Goal: Task Accomplishment & Management: Complete application form

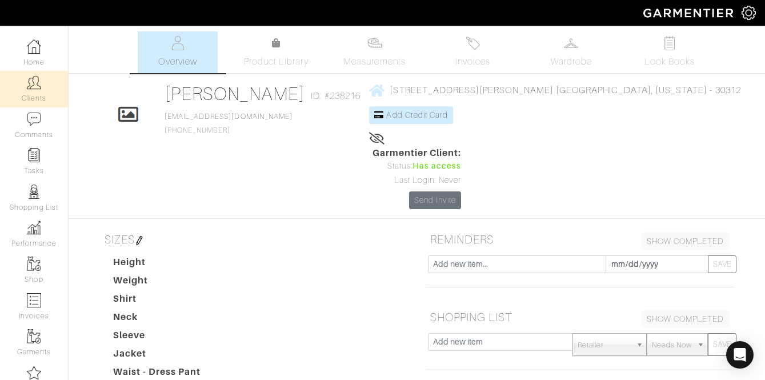
click at [34, 89] on img at bounding box center [34, 82] width 14 height 14
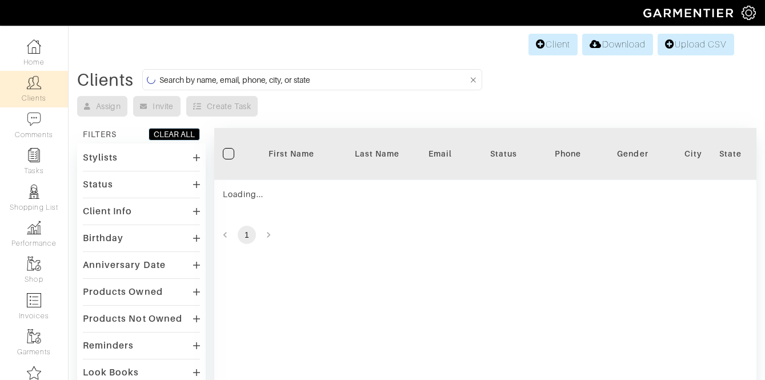
click at [206, 83] on input at bounding box center [313, 80] width 309 height 14
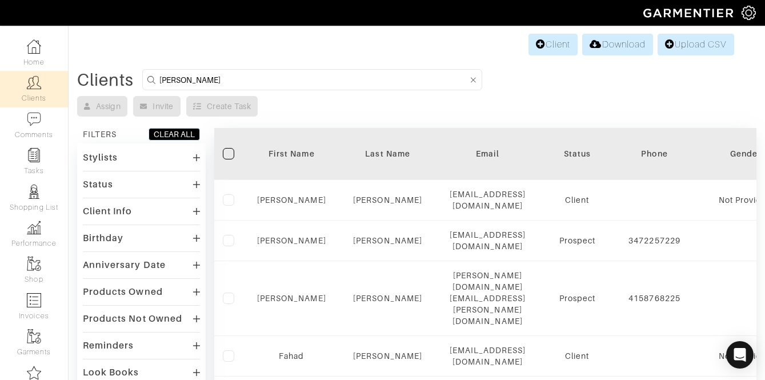
type input "steve getty"
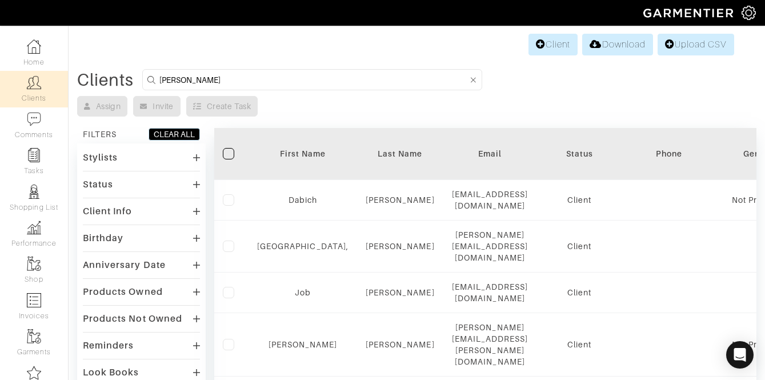
click at [134, 165] on div "Stylists" at bounding box center [141, 157] width 117 height 17
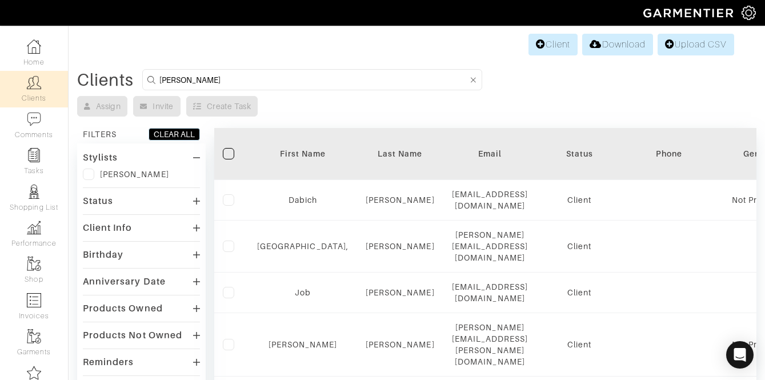
click at [86, 176] on label at bounding box center [88, 174] width 11 height 11
click at [0, 0] on input "checkbox" at bounding box center [0, 0] width 0 height 0
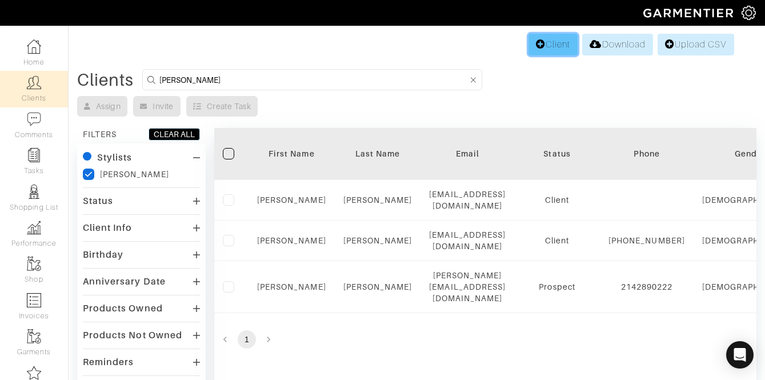
click at [542, 42] on link "Client" at bounding box center [553, 45] width 49 height 22
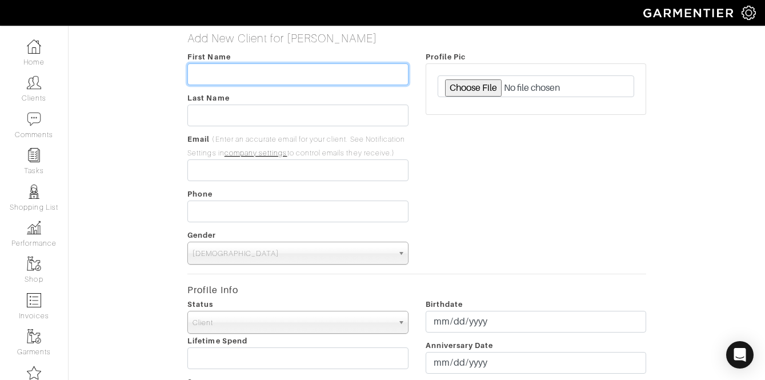
click at [356, 68] on input "text" at bounding box center [297, 74] width 221 height 22
type input "Steve"
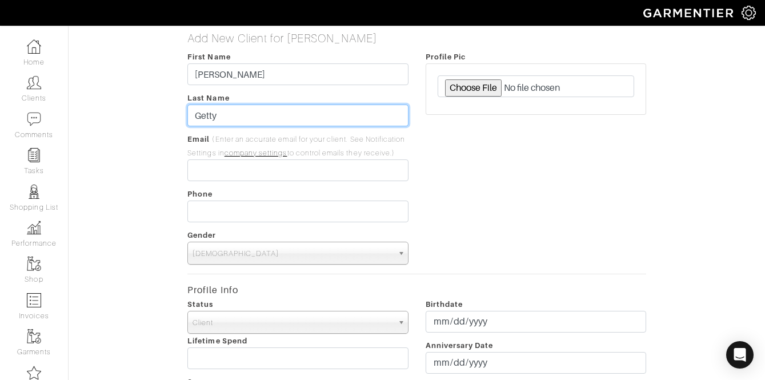
type input "Getty"
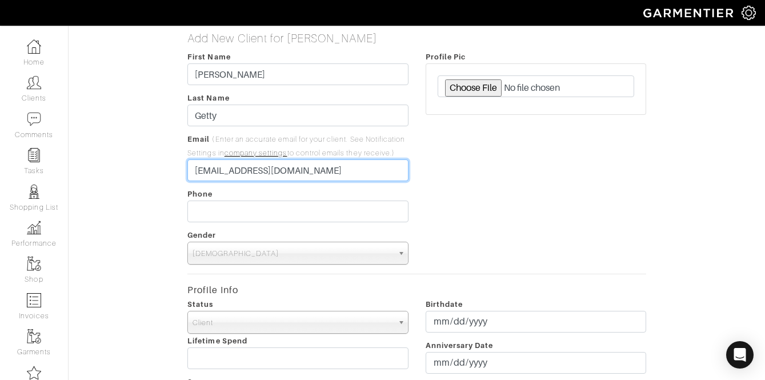
type input "[EMAIL_ADDRESS][DOMAIN_NAME]"
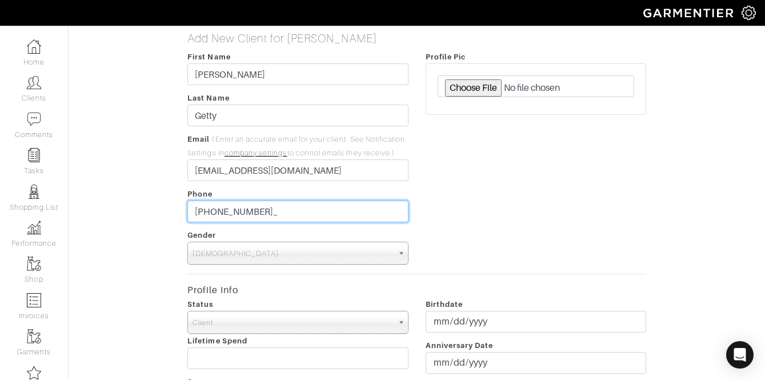
type input "[PHONE_NUMBER]"
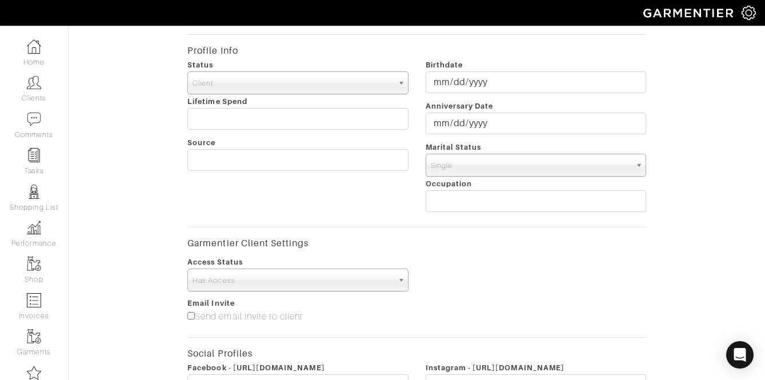
scroll to position [253, 0]
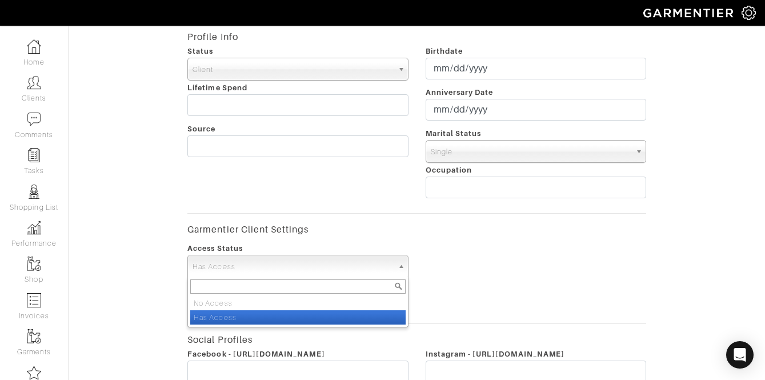
click at [319, 269] on span "Has Access" at bounding box center [293, 266] width 200 height 23
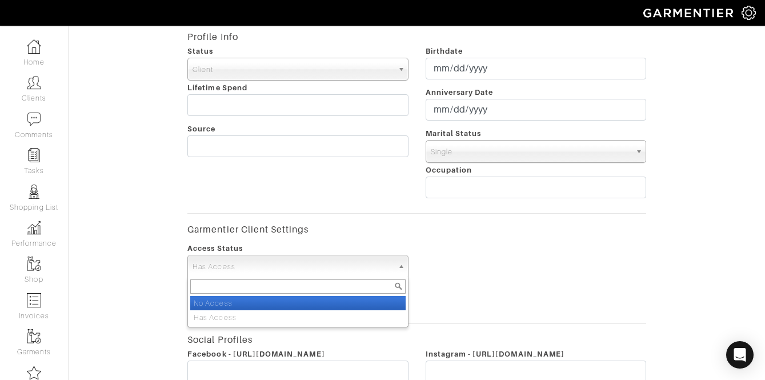
click at [283, 307] on li "No Access" at bounding box center [297, 303] width 215 height 14
select select "false"
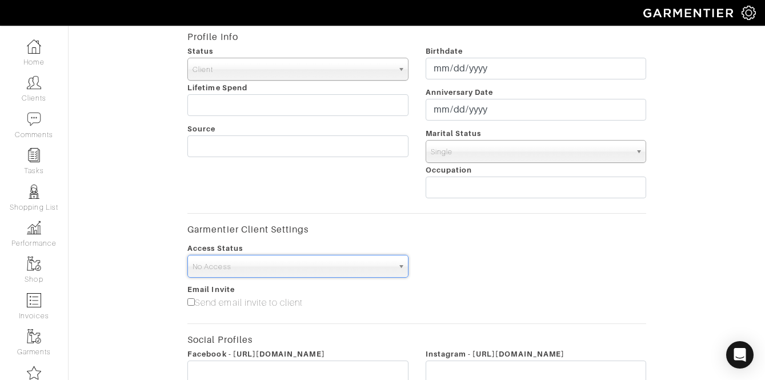
scroll to position [453, 0]
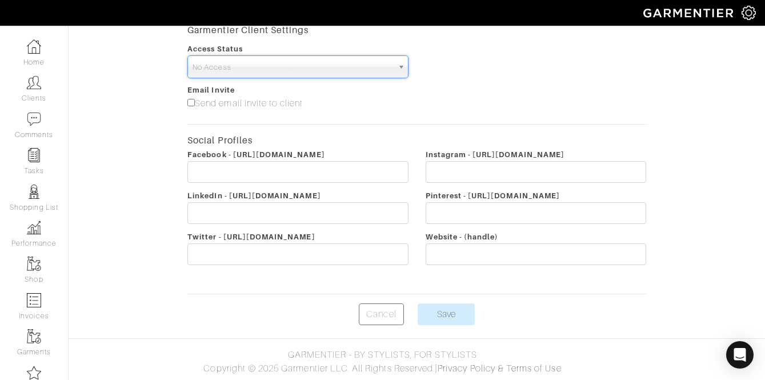
click at [446, 313] on input "Save" at bounding box center [446, 314] width 57 height 22
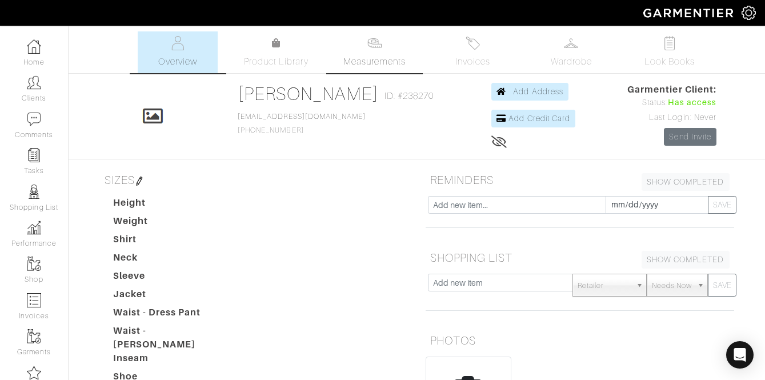
click at [374, 57] on span "Measurements" at bounding box center [374, 62] width 62 height 14
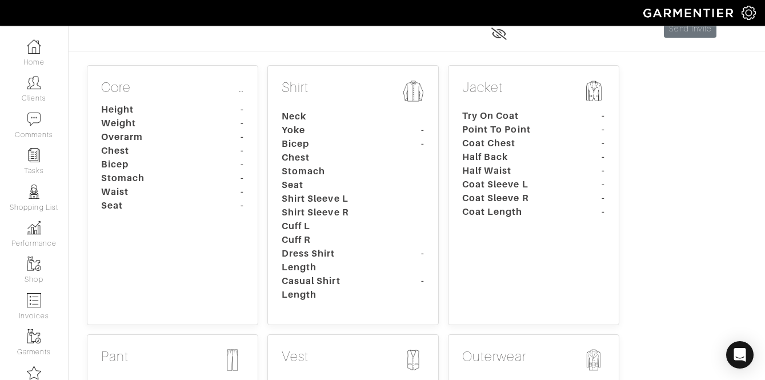
scroll to position [110, 0]
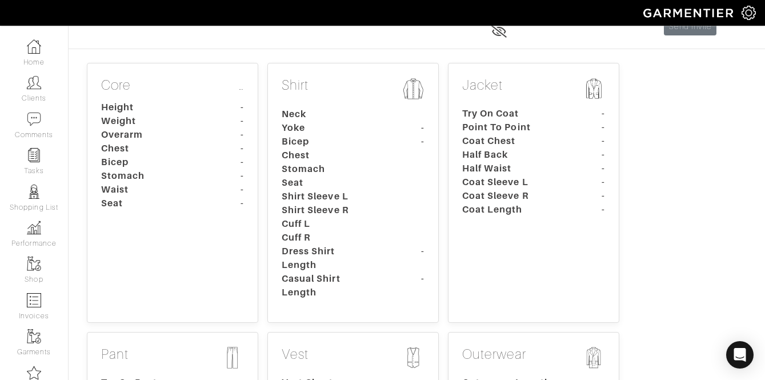
click at [150, 133] on dt "Overarm" at bounding box center [146, 135] width 107 height 14
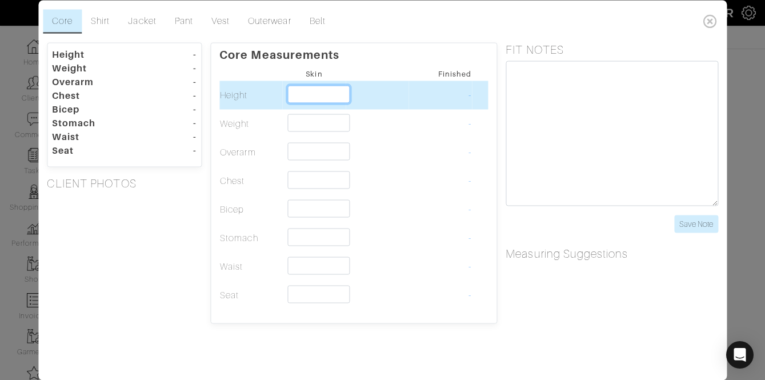
click at [306, 102] on input "text" at bounding box center [319, 94] width 62 height 18
click at [319, 87] on input "text" at bounding box center [319, 94] width 62 height 18
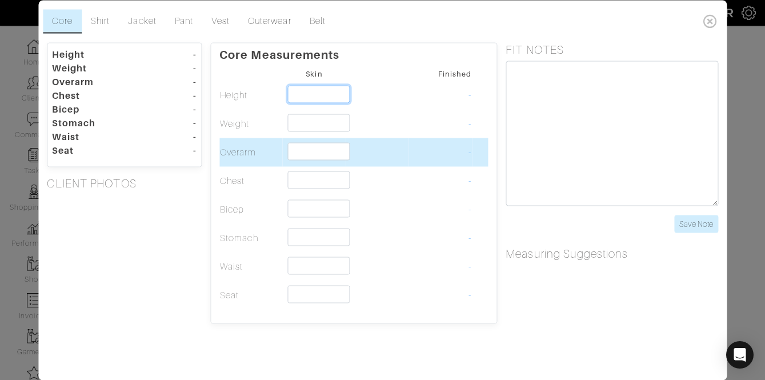
scroll to position [163, 0]
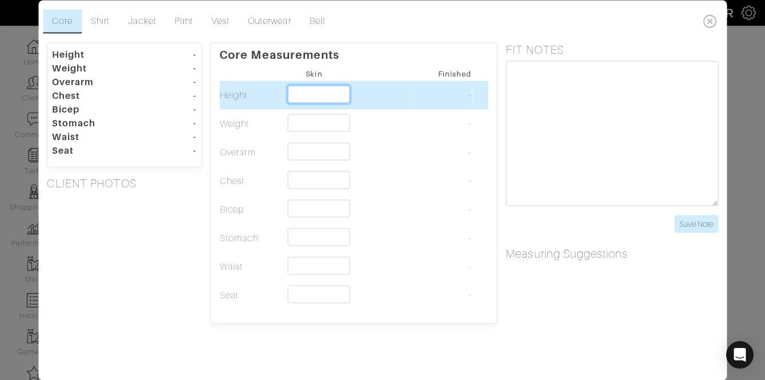
click at [327, 92] on input "text" at bounding box center [319, 94] width 62 height 18
type input "5'0""
type input "5'"
type input "5'9""
type input "5'9"
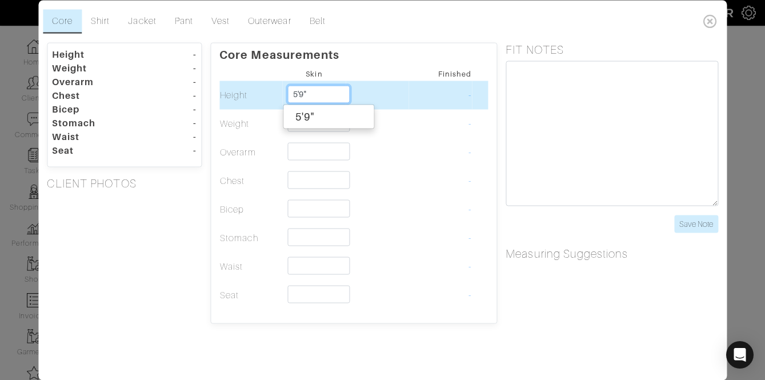
type input "5'9""
type input "160"
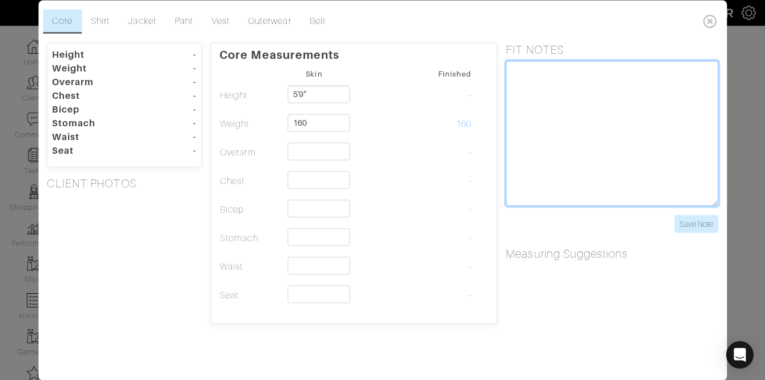
click at [569, 80] on textarea at bounding box center [612, 133] width 213 height 145
type textarea "15.5 x 33"
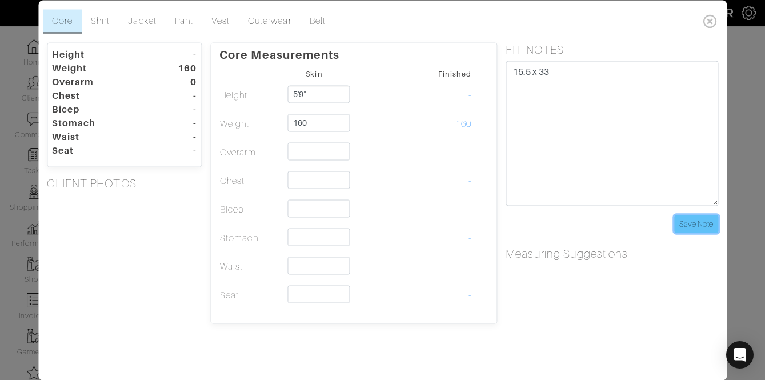
click at [701, 222] on input "Save Note" at bounding box center [696, 224] width 44 height 18
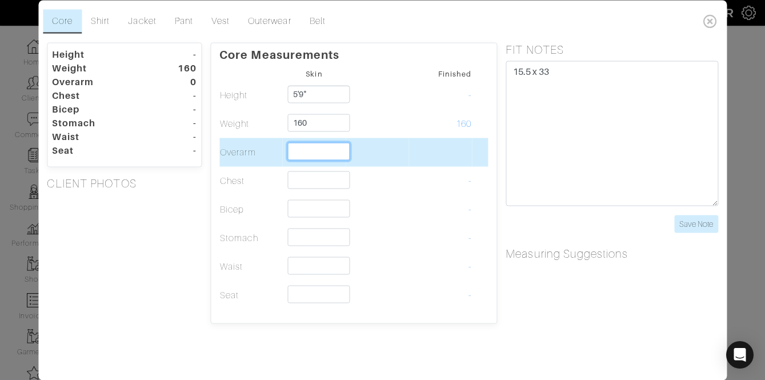
click at [306, 158] on input "text" at bounding box center [319, 151] width 62 height 18
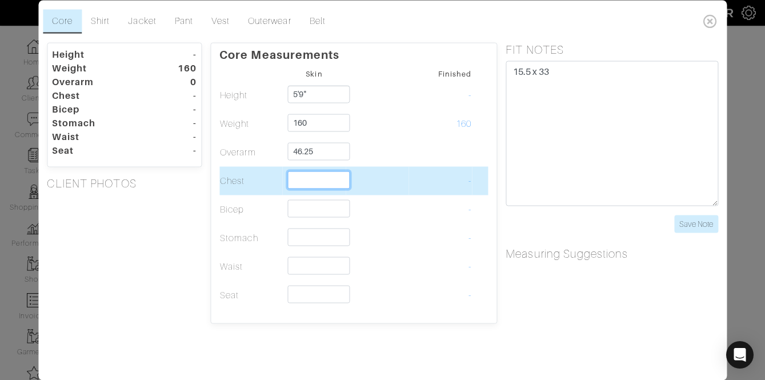
type input "46 1/4"
click at [329, 178] on input "text" at bounding box center [319, 180] width 62 height 18
click at [339, 179] on input "text" at bounding box center [319, 180] width 62 height 18
click at [329, 175] on input "text" at bounding box center [319, 180] width 62 height 18
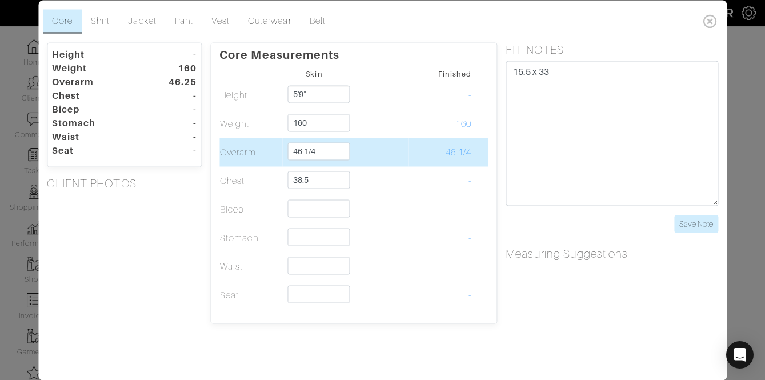
type input "38 1/2"
click at [460, 162] on td "46 1/4" at bounding box center [440, 152] width 63 height 29
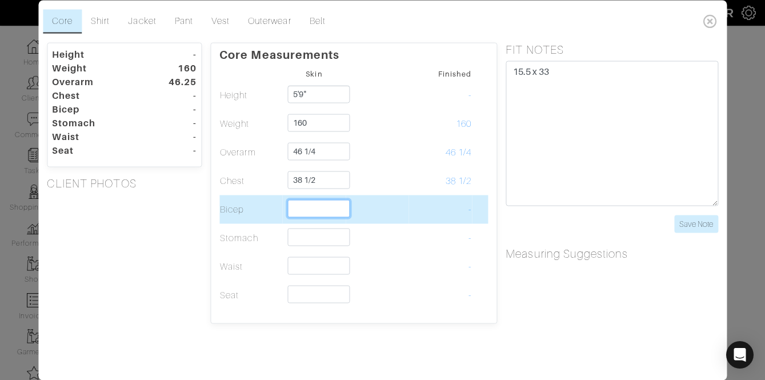
click at [306, 206] on input "text" at bounding box center [319, 208] width 62 height 18
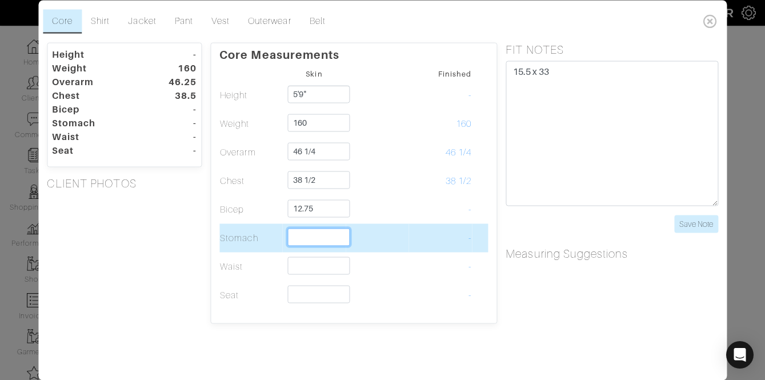
type input "12 3/4"
click at [329, 243] on input "text" at bounding box center [319, 237] width 62 height 18
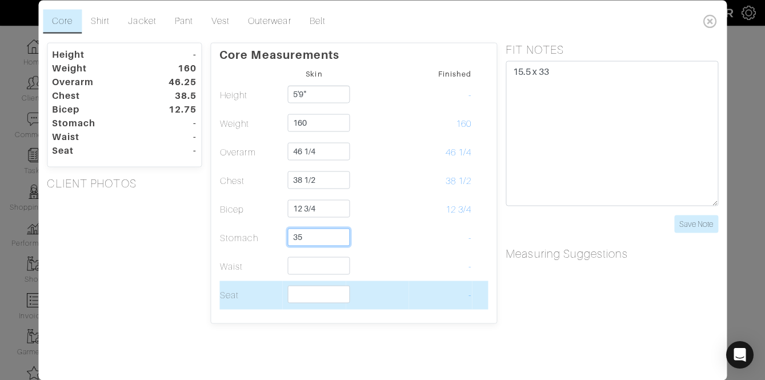
type input "35"
click at [307, 297] on input "text" at bounding box center [319, 294] width 62 height 18
type input "40 1/2"
click at [418, 304] on td "40 1/2" at bounding box center [440, 295] width 63 height 29
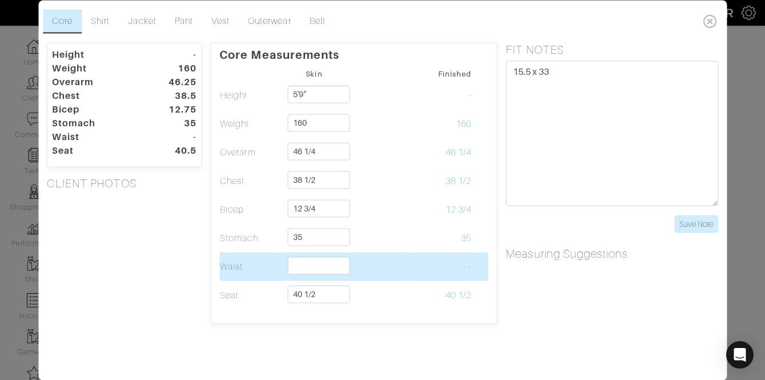
click at [316, 278] on td at bounding box center [314, 266] width 63 height 29
click at [314, 270] on input "text" at bounding box center [319, 266] width 62 height 18
type input "34"
click at [457, 279] on td "-" at bounding box center [440, 266] width 63 height 29
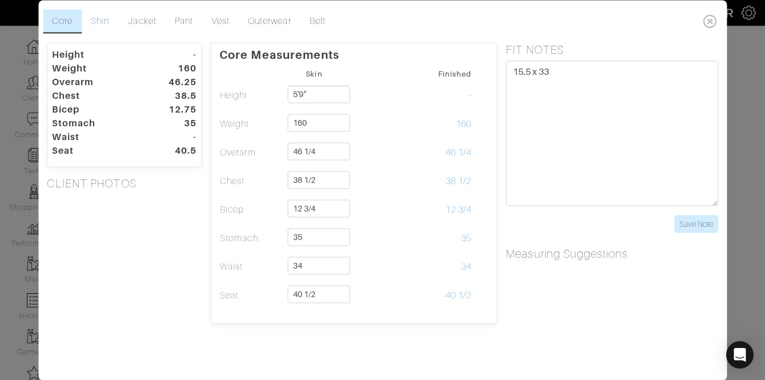
click at [107, 25] on link "Shirt" at bounding box center [100, 21] width 37 height 24
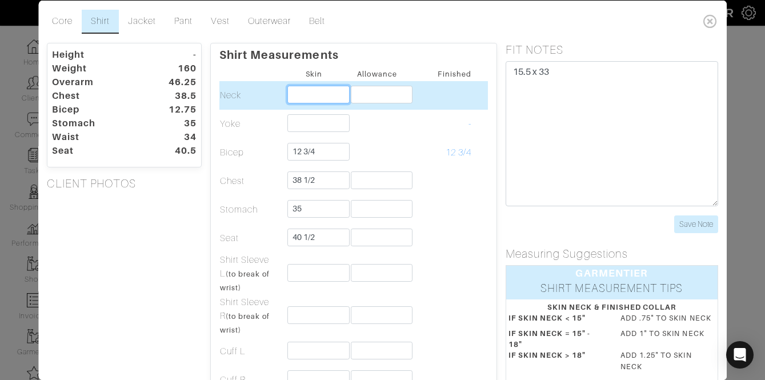
click at [318, 101] on input "text" at bounding box center [319, 94] width 62 height 18
type input "14 3/4"
click at [379, 100] on input "text" at bounding box center [382, 94] width 62 height 18
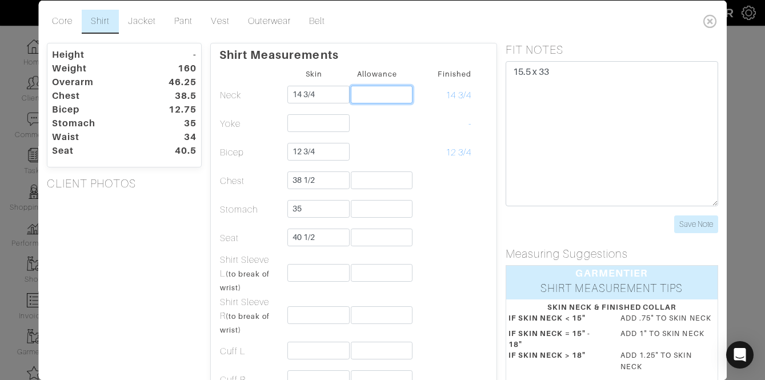
type input ","
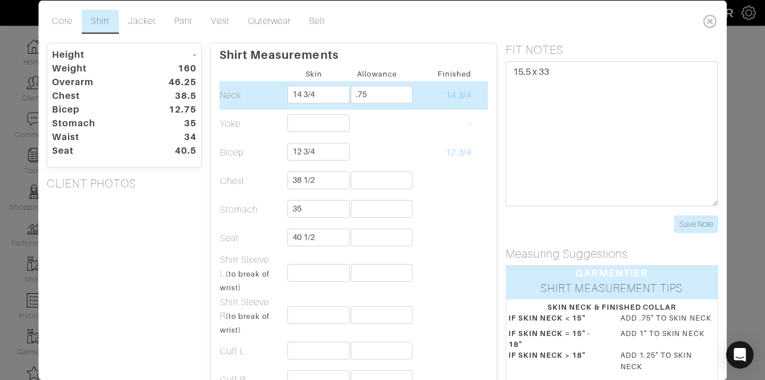
type input "3/4"
click at [448, 90] on span "14 3/4" at bounding box center [459, 95] width 26 height 10
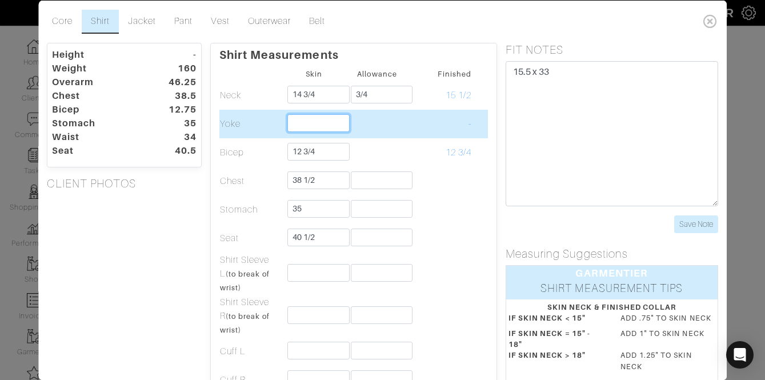
click at [343, 117] on input "text" at bounding box center [319, 123] width 62 height 18
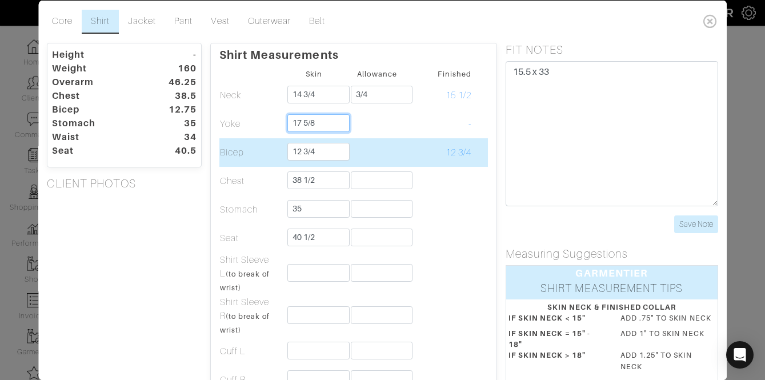
type input "17 5/8"
click at [408, 144] on td at bounding box center [377, 152] width 63 height 29
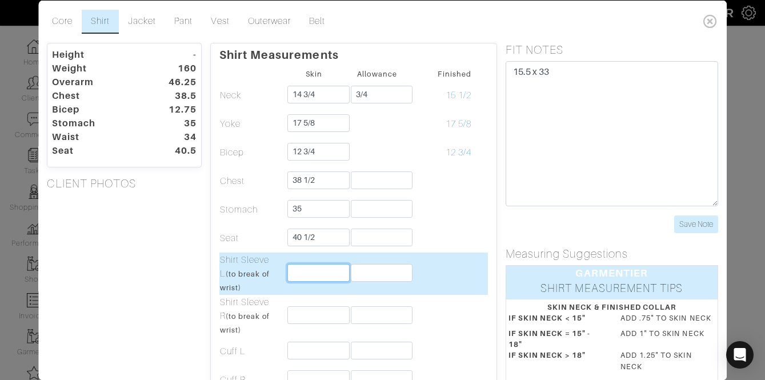
click at [301, 271] on input "text" at bounding box center [319, 272] width 62 height 18
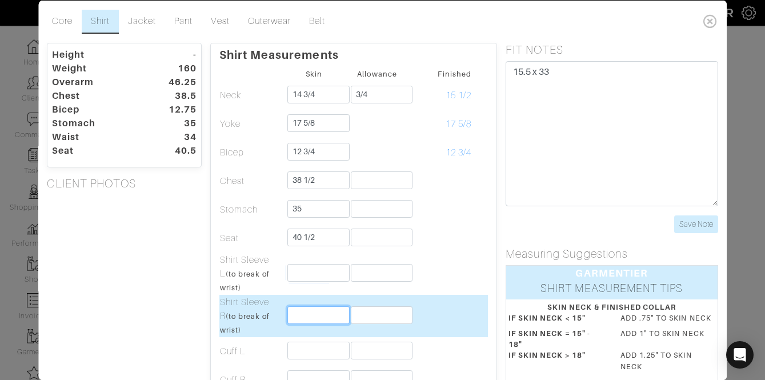
click at [297, 315] on input "text" at bounding box center [319, 315] width 62 height 18
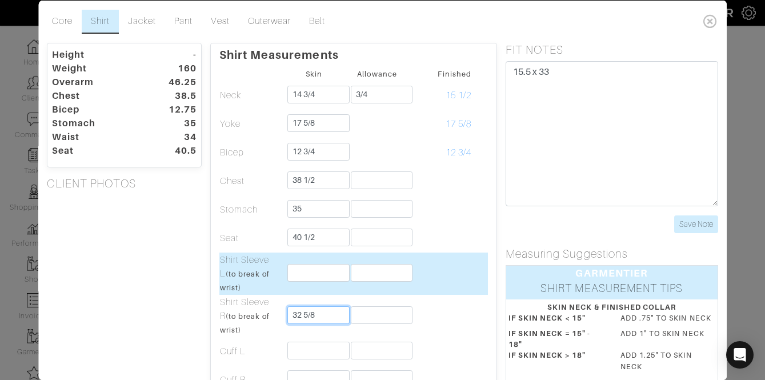
type input "32 5/8"
click at [313, 269] on input "text" at bounding box center [319, 272] width 62 height 18
type input "32 1/2"
click at [376, 280] on input "text" at bounding box center [382, 272] width 62 height 18
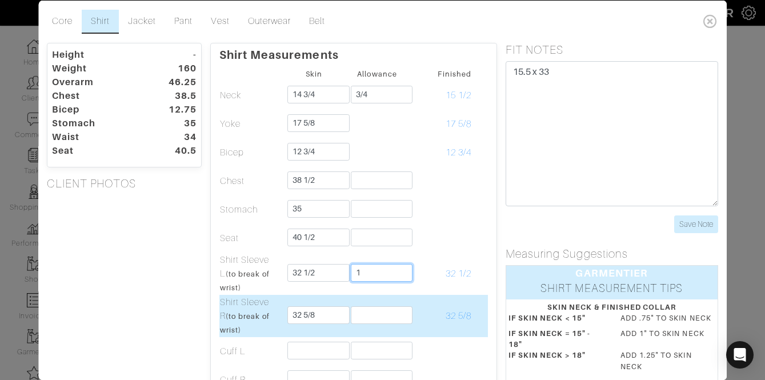
type input "1"
click at [363, 305] on td at bounding box center [377, 315] width 63 height 42
click at [363, 311] on input "text" at bounding box center [382, 315] width 62 height 18
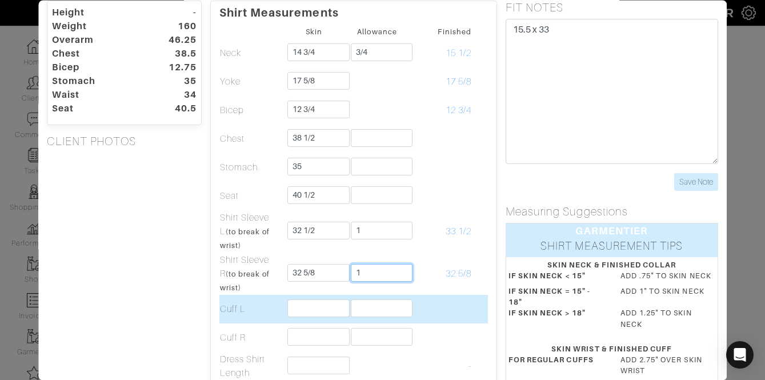
type input "1"
click at [297, 300] on input "text" at bounding box center [319, 308] width 62 height 18
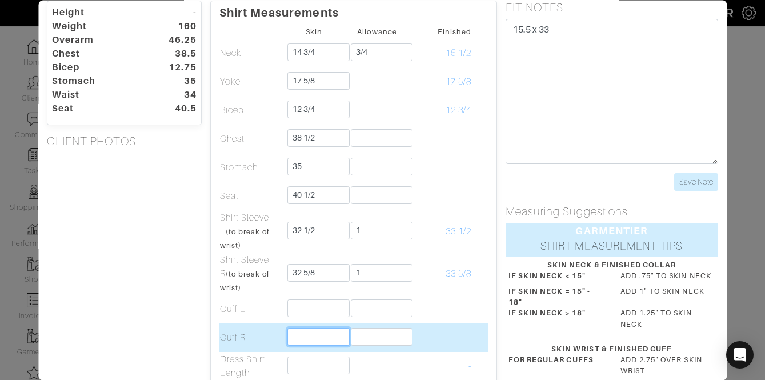
click at [322, 341] on input "text" at bounding box center [319, 337] width 62 height 18
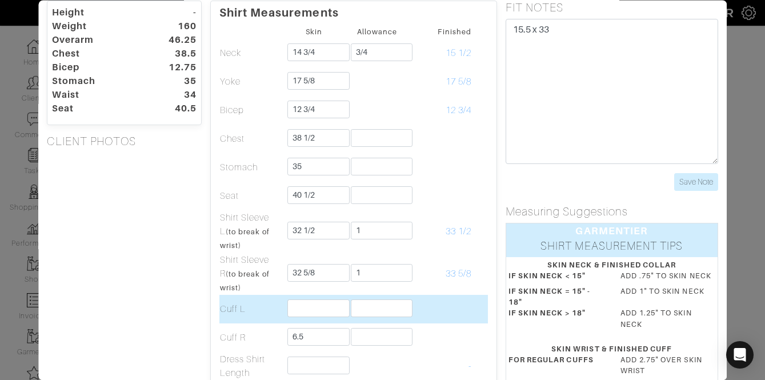
type input "6 1/2"
click at [318, 318] on td at bounding box center [314, 309] width 63 height 29
click at [315, 309] on input "text" at bounding box center [319, 308] width 62 height 18
type input "6 3/4"
click at [396, 310] on input "text" at bounding box center [382, 308] width 62 height 18
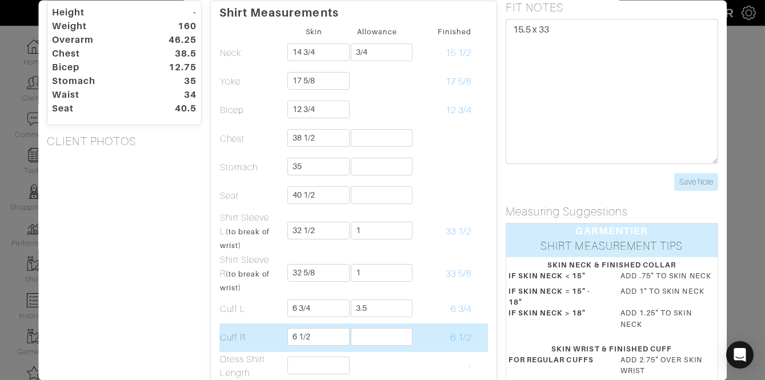
type input "3 1/2"
click at [395, 347] on td at bounding box center [377, 337] width 63 height 29
click at [389, 340] on input "text" at bounding box center [382, 337] width 62 height 18
type input "2 3/4"
click at [462, 325] on td "9 1/4" at bounding box center [440, 337] width 63 height 29
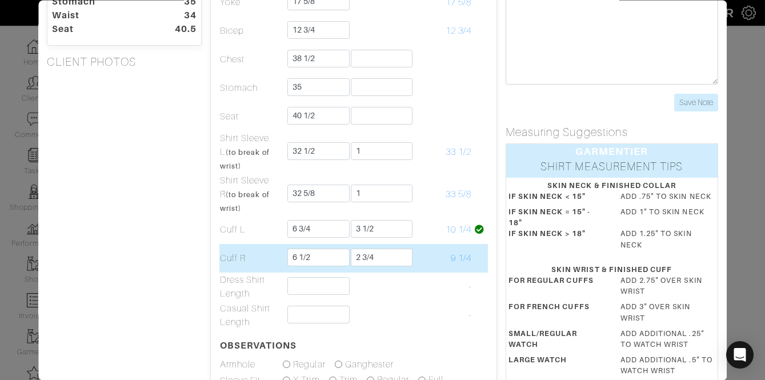
scroll to position [126, 0]
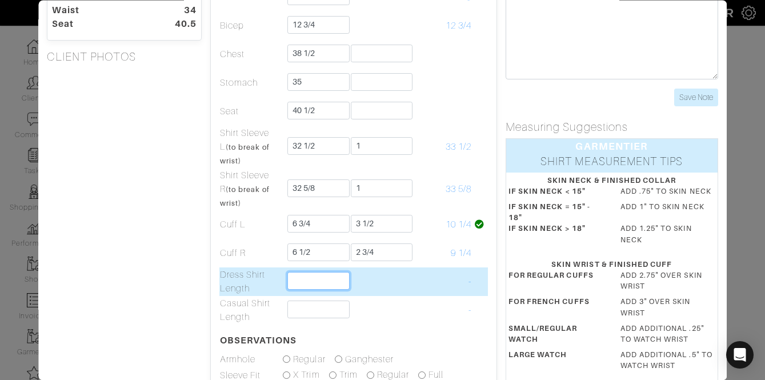
click at [306, 278] on input "text" at bounding box center [319, 281] width 62 height 18
type input "31 1/4"
click at [477, 279] on td at bounding box center [480, 281] width 16 height 29
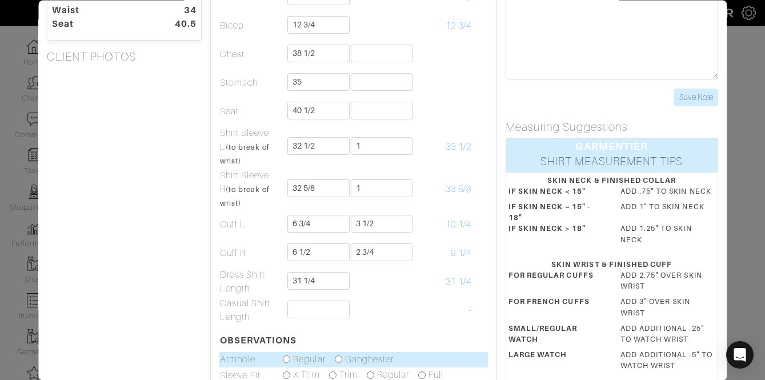
click at [340, 354] on div "Ganghester" at bounding box center [364, 360] width 59 height 14
click at [339, 357] on input "radio" at bounding box center [338, 359] width 7 height 7
radio input "true"
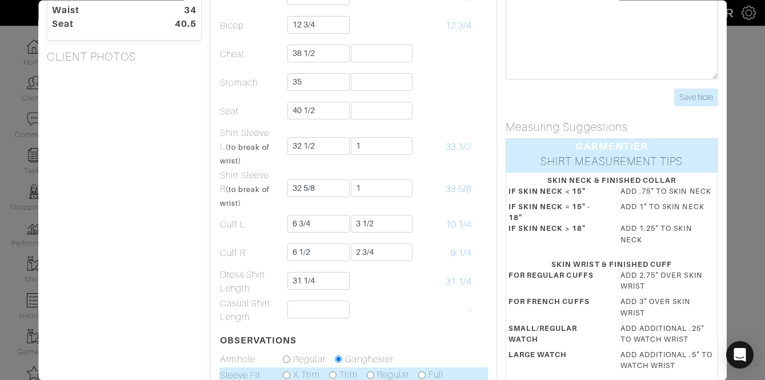
click at [331, 378] on input "radio" at bounding box center [332, 374] width 7 height 7
radio input "true"
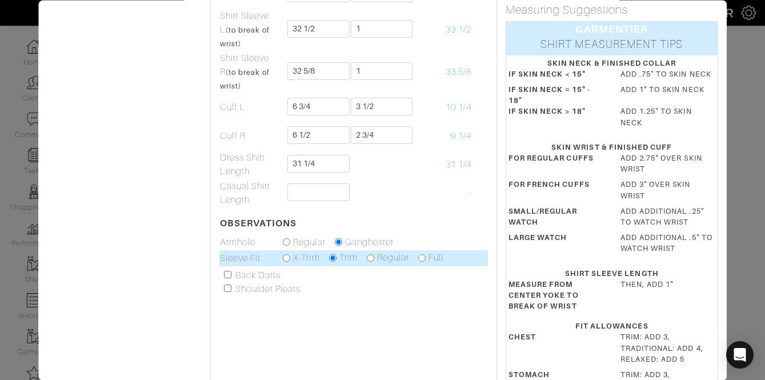
scroll to position [244, 0]
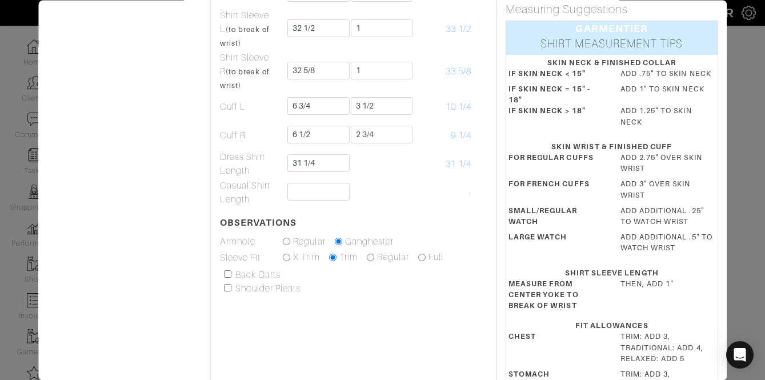
click at [230, 277] on input "checkbox" at bounding box center [227, 274] width 7 height 7
checkbox input "true"
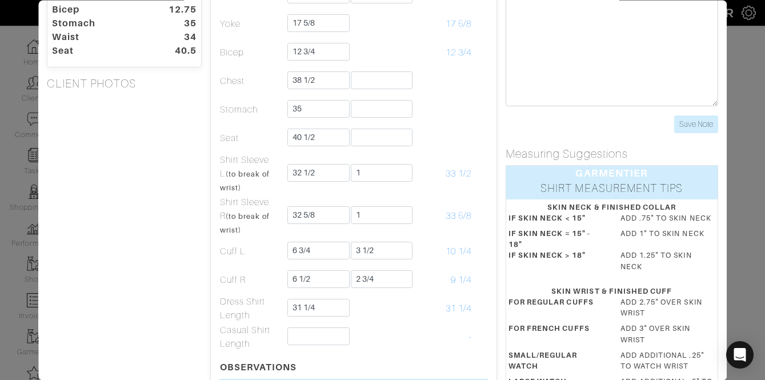
scroll to position [46, 0]
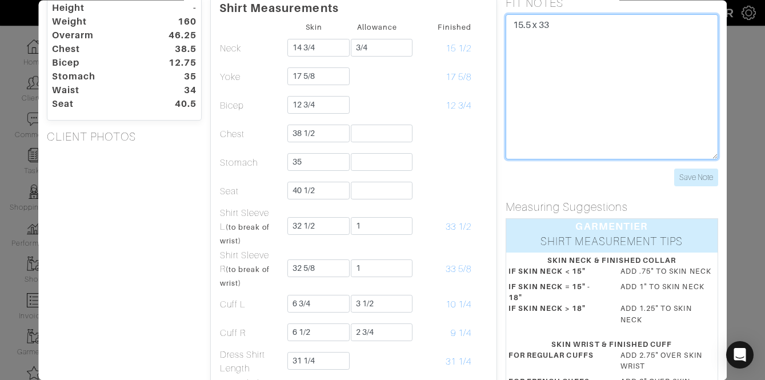
click at [668, 92] on textarea "15.5 x 33" at bounding box center [612, 86] width 213 height 145
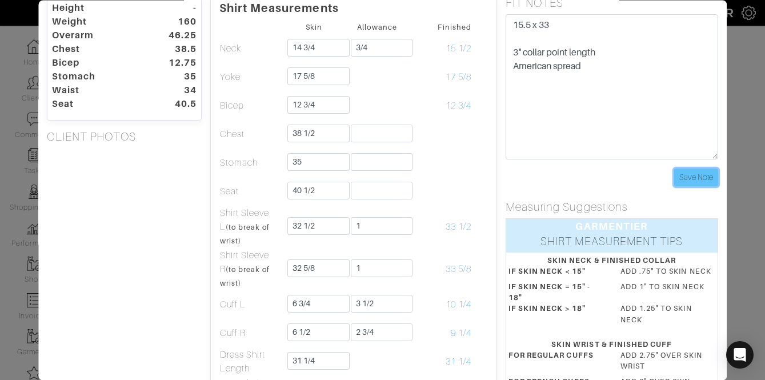
click at [700, 183] on input "Save Note" at bounding box center [696, 178] width 44 height 18
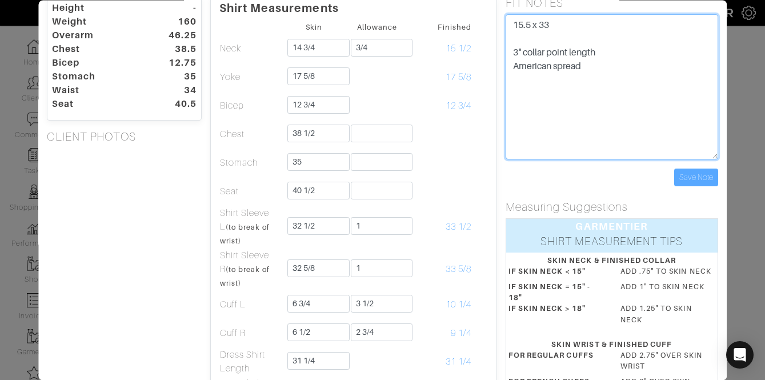
click at [626, 100] on textarea "15.5 x 33 3" collar point length American spread" at bounding box center [612, 86] width 213 height 145
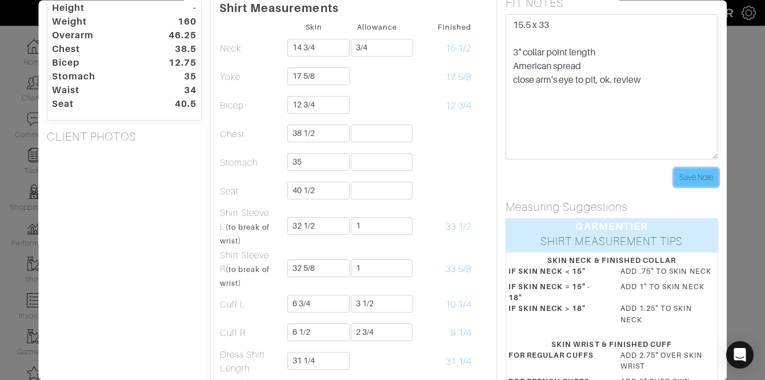
click at [705, 178] on input "Save Note" at bounding box center [696, 178] width 44 height 18
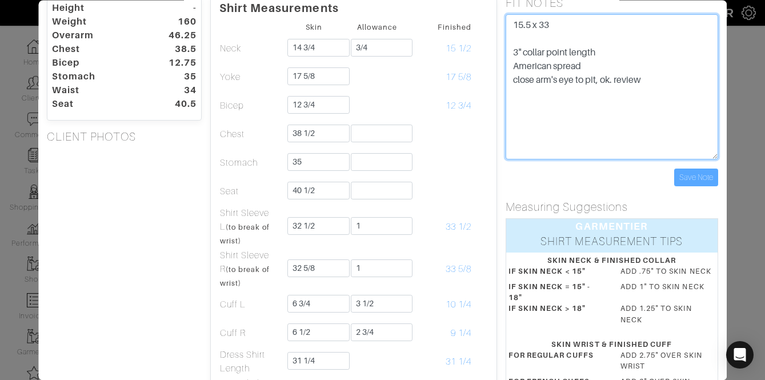
click at [664, 105] on textarea "15.5 x 33 3" collar point length American spread close arm's eye to pit, ok. re…" at bounding box center [612, 86] width 213 height 145
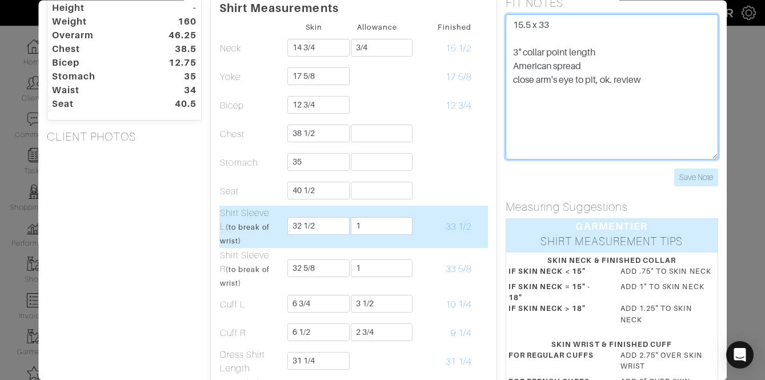
type textarea "15.5 x 33 3" collar point length American spread close arm's eye to pit, ok. re…"
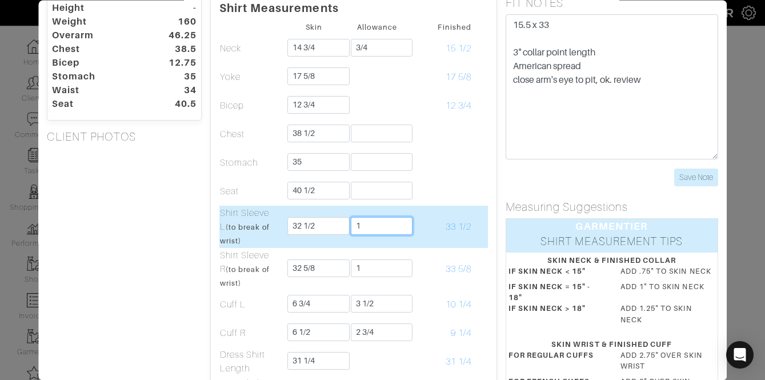
click at [364, 218] on input "1" at bounding box center [382, 226] width 62 height 18
click at [364, 219] on input "1" at bounding box center [382, 226] width 62 height 18
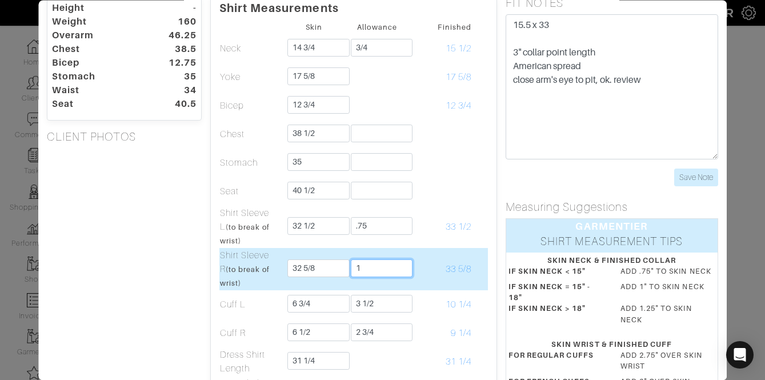
type input "3/4"
click at [381, 267] on input "1" at bounding box center [382, 268] width 62 height 18
type input "3/4"
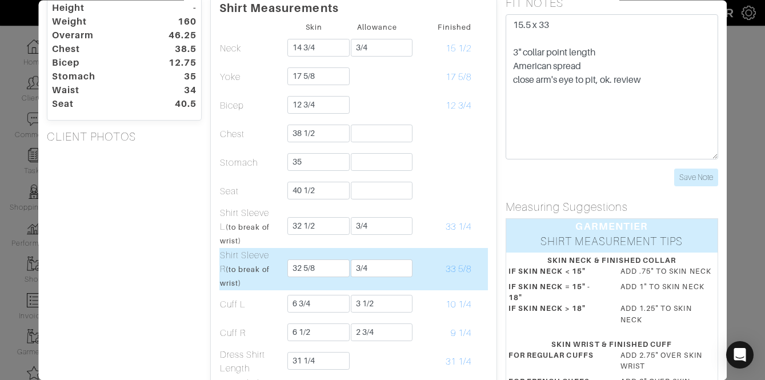
click at [459, 275] on td "33 5/8" at bounding box center [440, 269] width 63 height 42
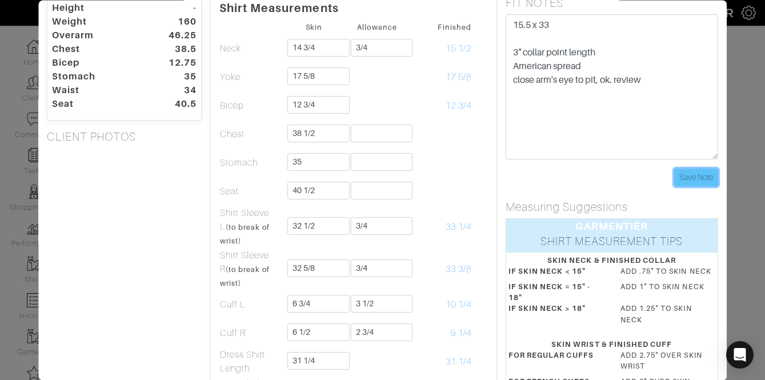
click at [690, 179] on input "Save Note" at bounding box center [696, 178] width 44 height 18
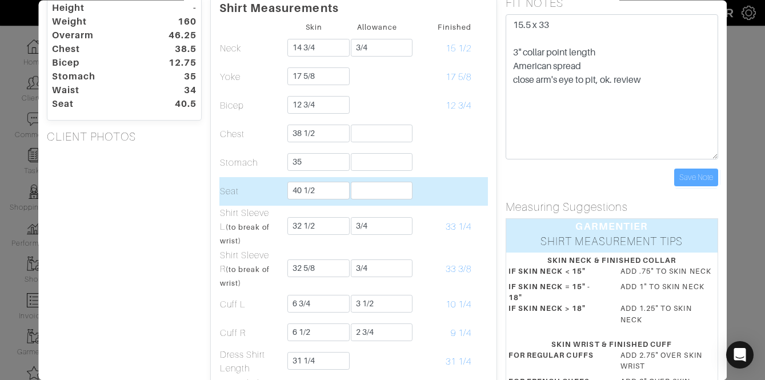
scroll to position [0, 0]
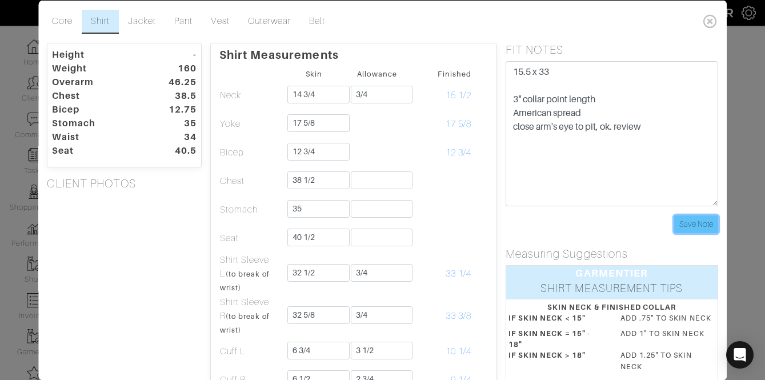
click at [704, 217] on input "Save Note" at bounding box center [696, 224] width 44 height 18
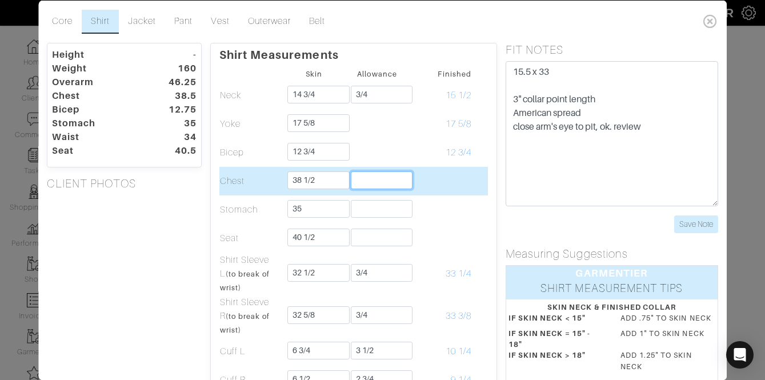
click at [373, 186] on input "text" at bounding box center [382, 180] width 62 height 18
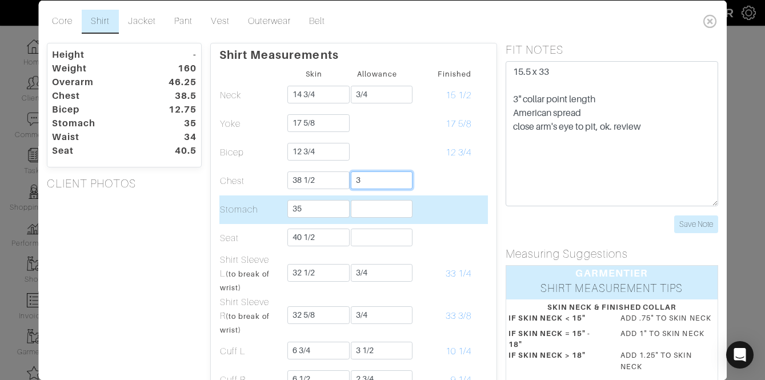
type input "3"
click at [365, 198] on td at bounding box center [377, 209] width 63 height 29
click at [360, 203] on input "text" at bounding box center [382, 208] width 62 height 18
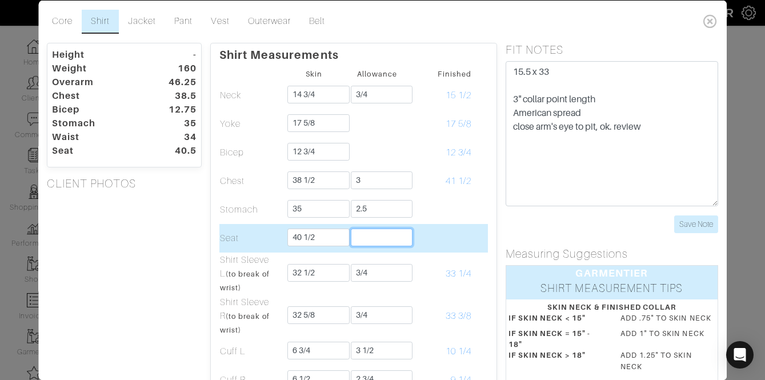
type input "2 1/2"
click at [377, 232] on input "text" at bounding box center [382, 237] width 62 height 18
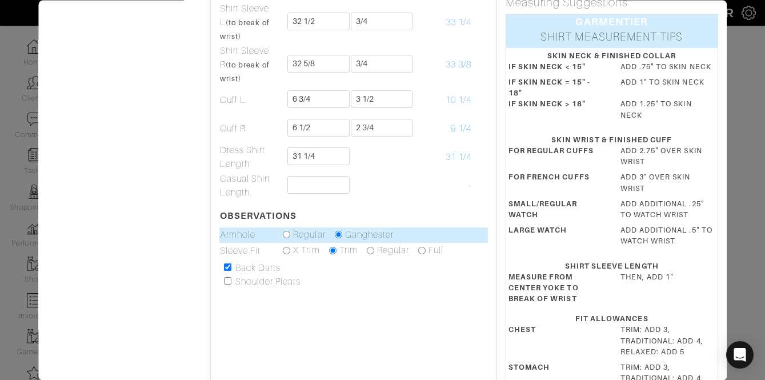
type input "2"
click at [473, 230] on td at bounding box center [480, 235] width 16 height 16
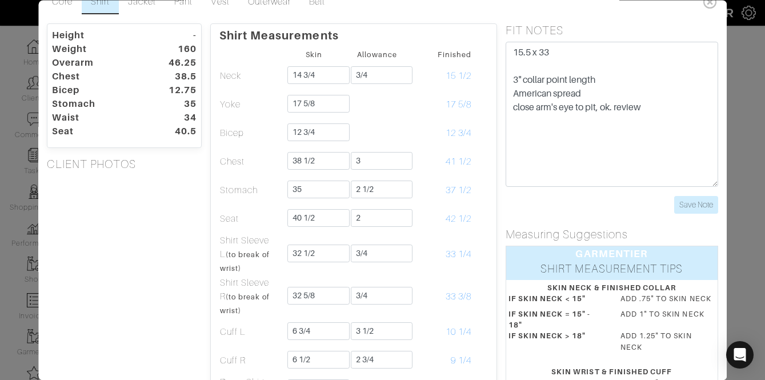
scroll to position [18, 0]
click at [698, 207] on input "Save Note" at bounding box center [696, 206] width 44 height 18
click at [702, 10] on icon at bounding box center [710, 2] width 23 height 23
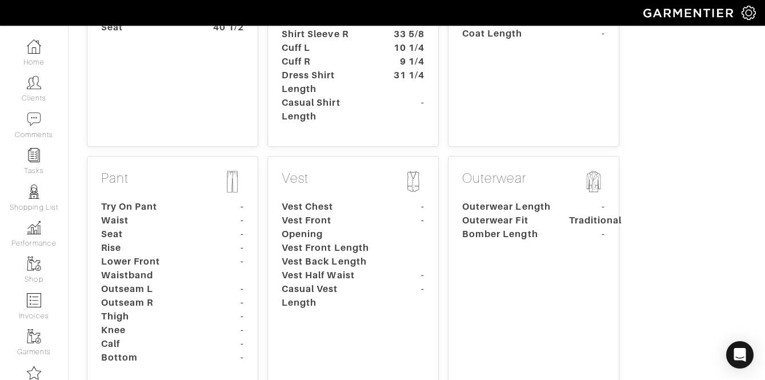
scroll to position [287, 0]
click at [568, 69] on div "Jacket Try On Coat - Point To Point - Coat Chest - Half Back - Half Waist - Coa…" at bounding box center [533, 16] width 171 height 260
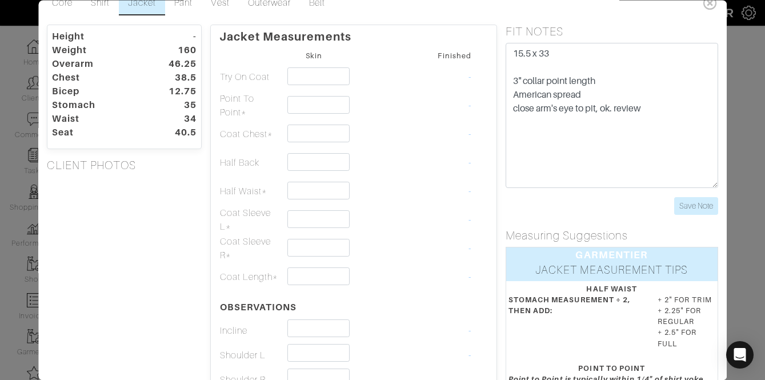
scroll to position [71, 0]
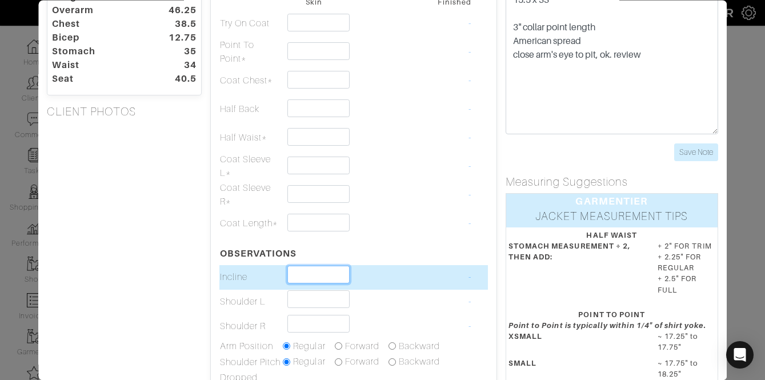
click at [299, 275] on input "text" at bounding box center [319, 275] width 62 height 18
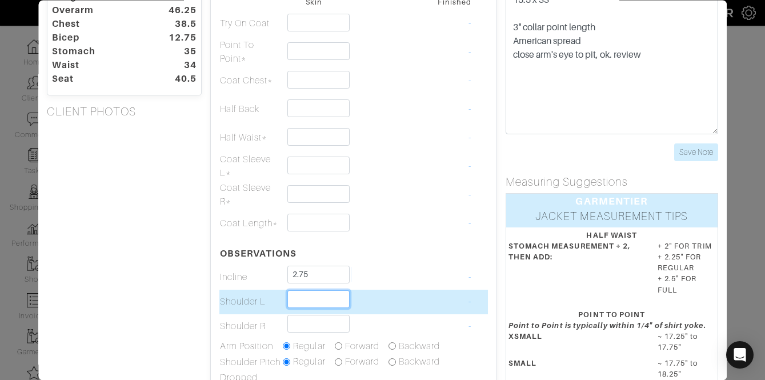
type input "2 3/4"
click at [291, 294] on input "text" at bounding box center [319, 299] width 62 height 18
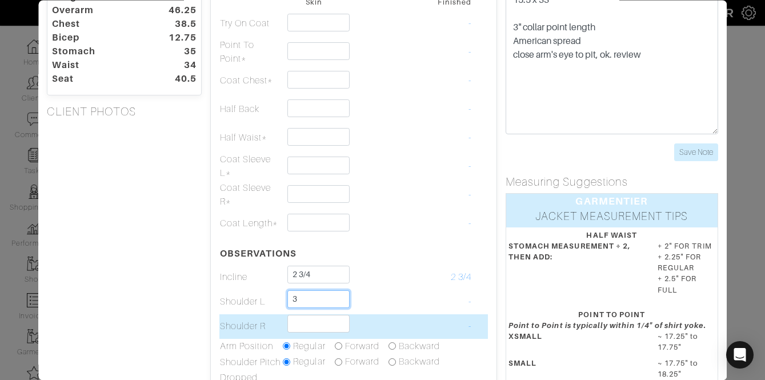
type input "3"
click at [296, 320] on input "text" at bounding box center [319, 324] width 62 height 18
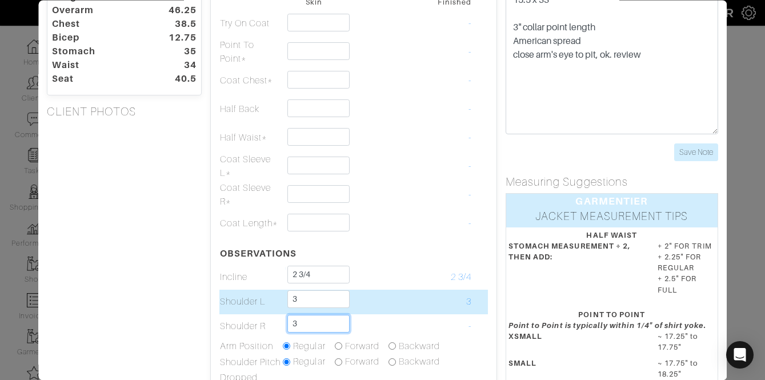
type input "3"
click at [420, 293] on td "3" at bounding box center [440, 302] width 63 height 25
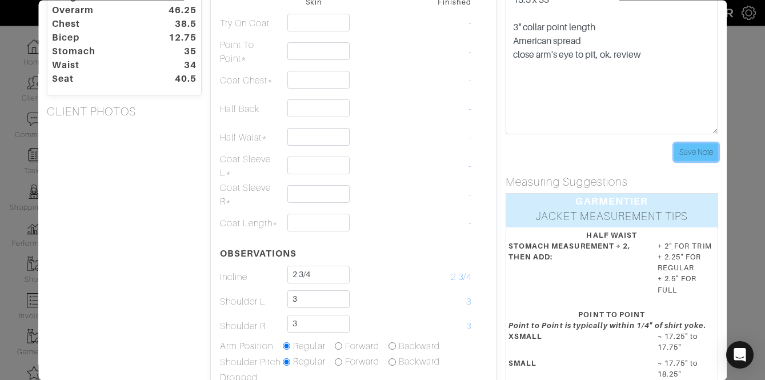
click at [692, 150] on input "Save Note" at bounding box center [696, 152] width 44 height 18
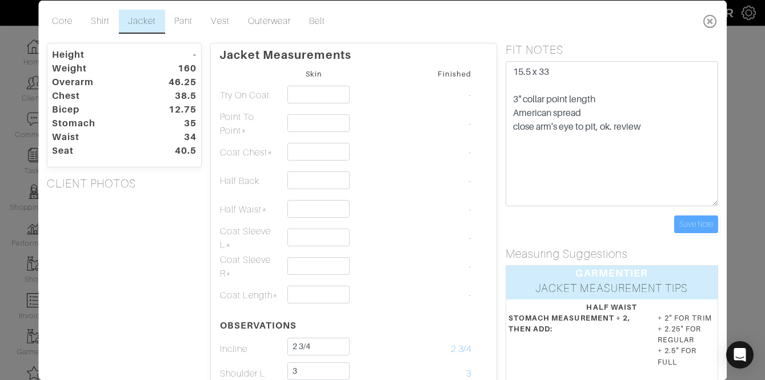
click at [712, 22] on icon at bounding box center [710, 20] width 23 height 23
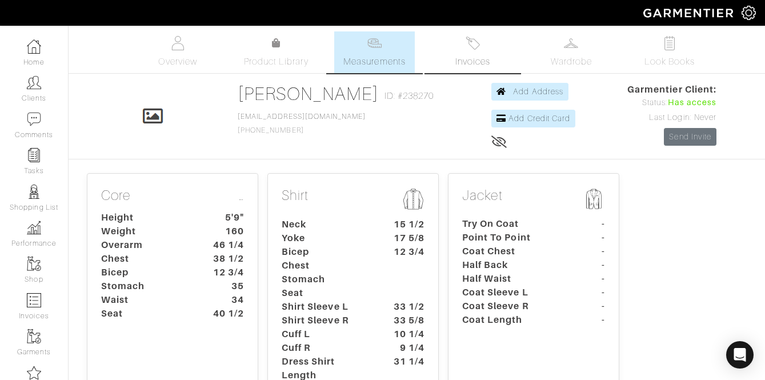
click at [477, 49] on img at bounding box center [473, 43] width 14 height 14
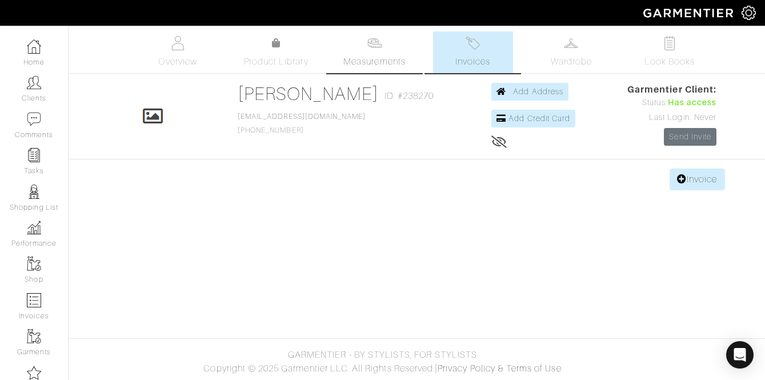
click at [355, 49] on link "Measurements" at bounding box center [374, 52] width 81 height 42
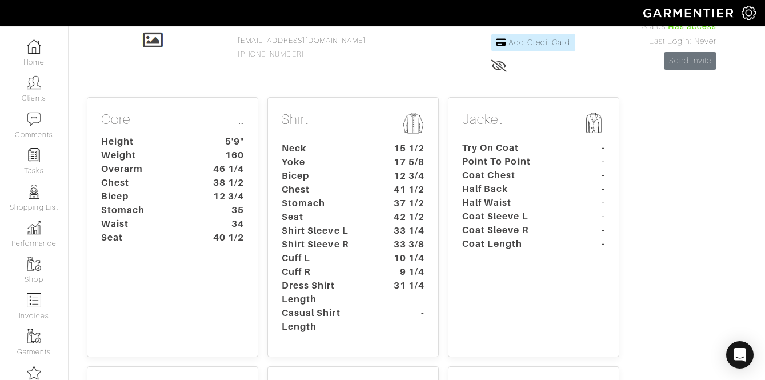
scroll to position [82, 0]
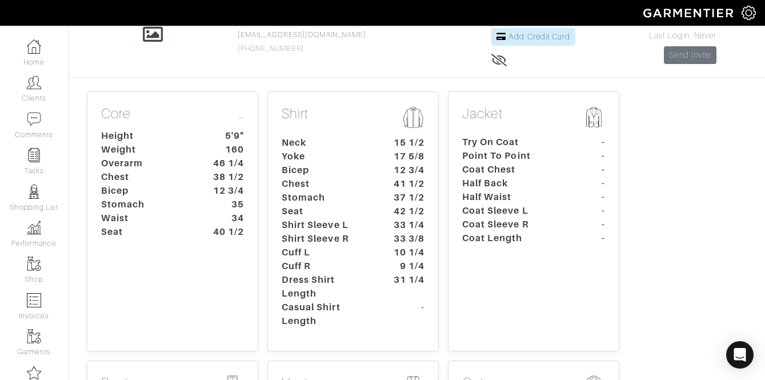
click at [357, 150] on dt "Yoke" at bounding box center [326, 157] width 107 height 14
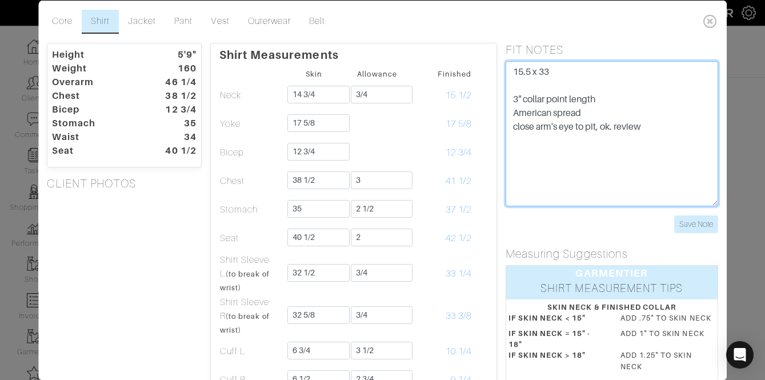
click at [686, 127] on textarea "15.5 x 33 3" collar point length American spread close arm's eye to pit, ok. re…" at bounding box center [612, 133] width 213 height 145
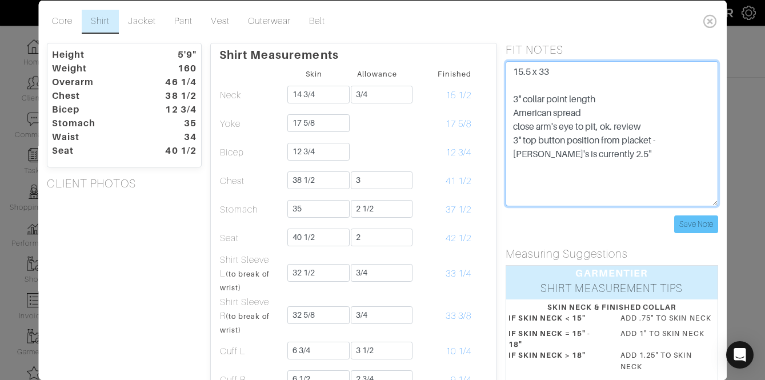
type textarea "15.5 x 33 3" collar point length American spread close arm's eye to pit, ok. re…"
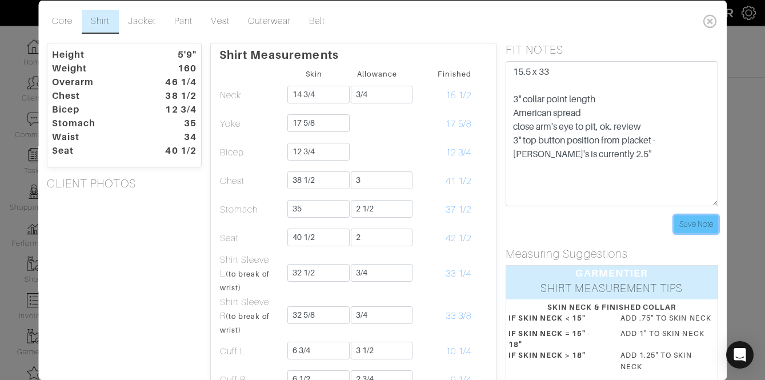
click at [702, 218] on input "Save Note" at bounding box center [696, 224] width 44 height 18
click at [706, 23] on icon at bounding box center [710, 20] width 23 height 23
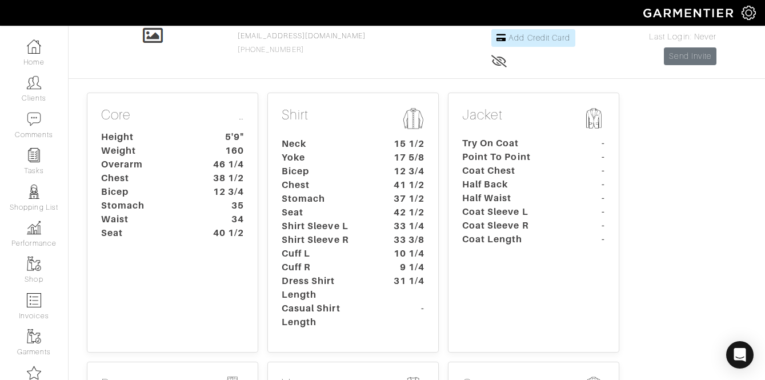
scroll to position [0, 0]
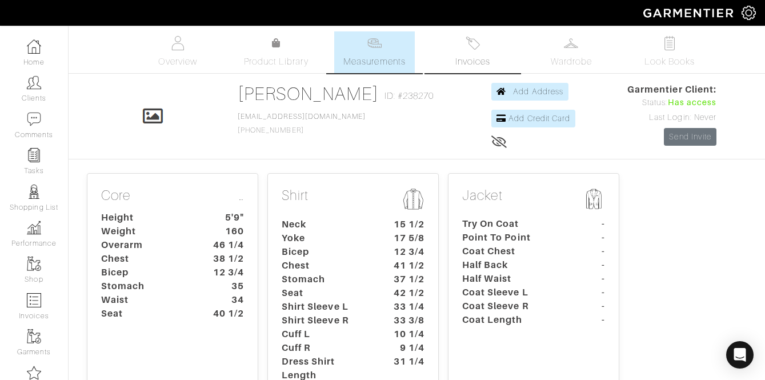
click at [484, 52] on link "Invoices" at bounding box center [473, 52] width 80 height 42
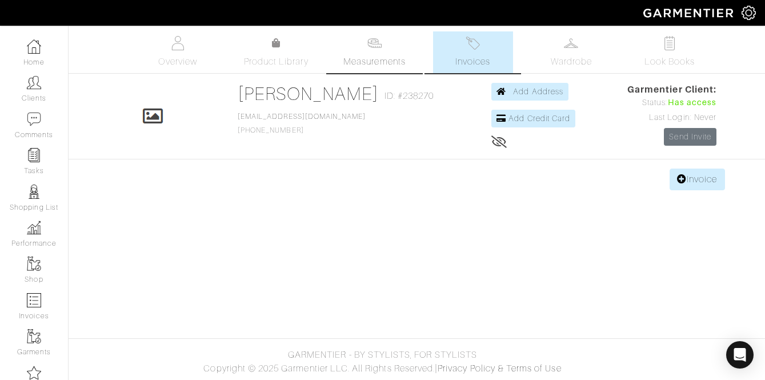
click at [373, 52] on link "Measurements" at bounding box center [374, 52] width 81 height 42
click at [674, 187] on link "Invoice" at bounding box center [697, 180] width 55 height 22
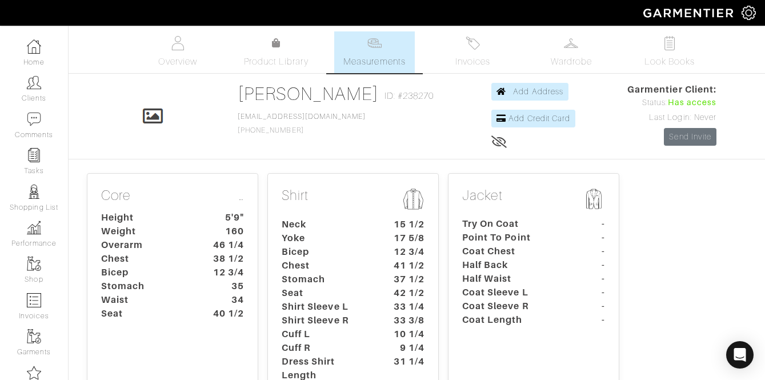
click at [315, 273] on dt "Stomach" at bounding box center [326, 280] width 107 height 14
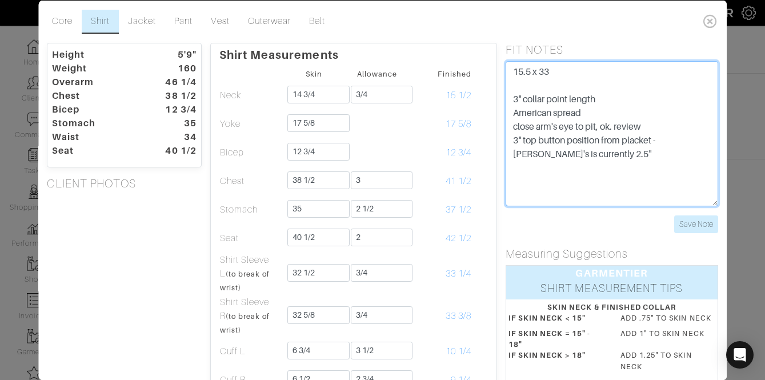
click at [598, 151] on textarea "15.5 x 33 3" collar point length American spread close arm's eye to pit, ok. re…" at bounding box center [612, 133] width 213 height 145
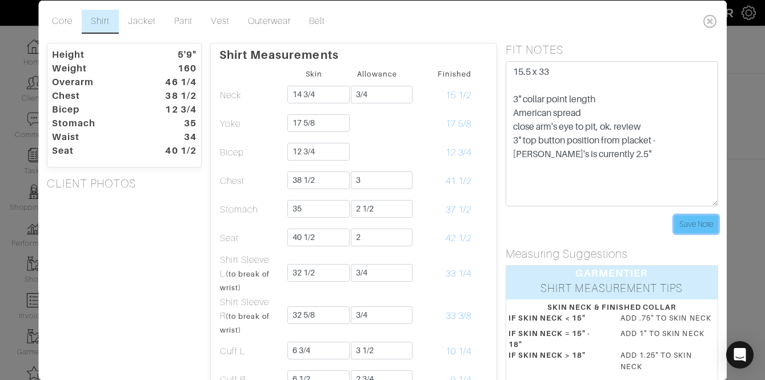
click at [692, 226] on input "Save Note" at bounding box center [696, 224] width 44 height 18
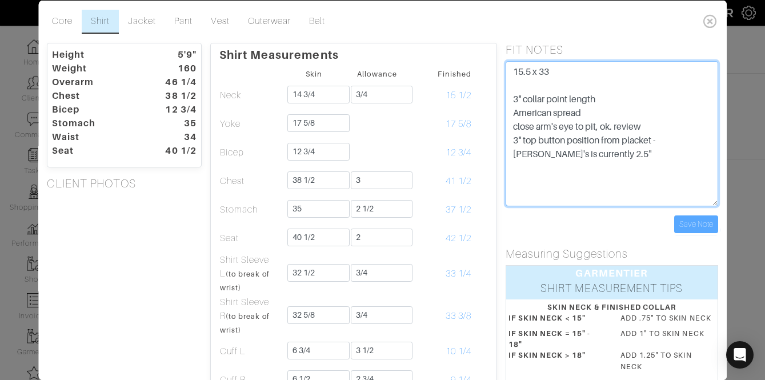
click at [610, 166] on textarea "15.5 x 33 3" collar point length American spread close arm's eye to pit, ok. re…" at bounding box center [612, 133] width 213 height 145
type textarea "15.5 x 33 3" collar point length American spread close arm's eye to pit, ok. re…"
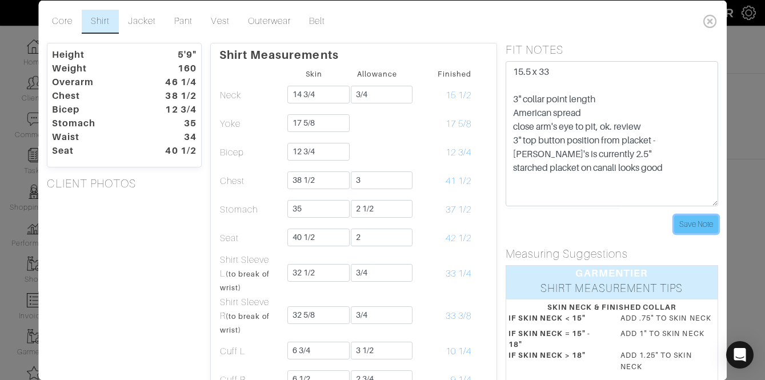
click at [705, 223] on input "Save Note" at bounding box center [696, 224] width 44 height 18
click at [710, 22] on icon at bounding box center [710, 20] width 23 height 23
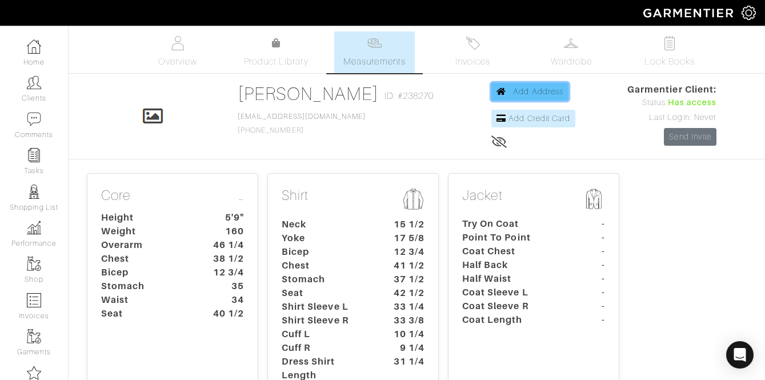
click at [539, 98] on link "Add Address" at bounding box center [530, 92] width 77 height 18
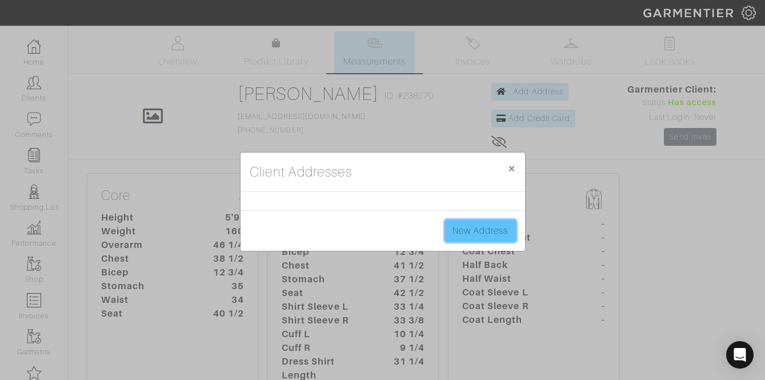
click at [493, 229] on link "New Address" at bounding box center [480, 231] width 71 height 22
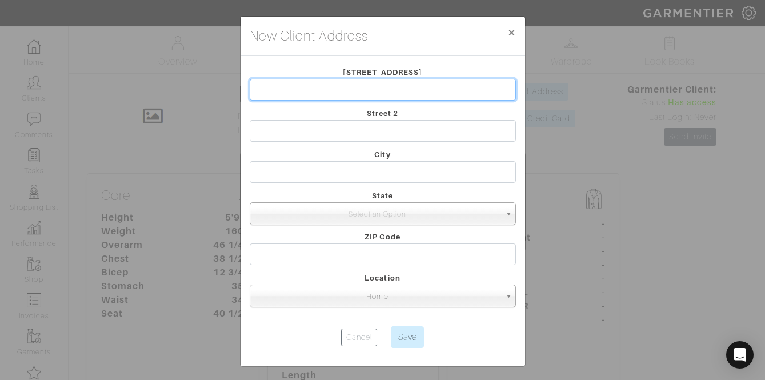
click at [323, 93] on input "text" at bounding box center [383, 90] width 266 height 22
type input "5430 Powers Overlook Ct."
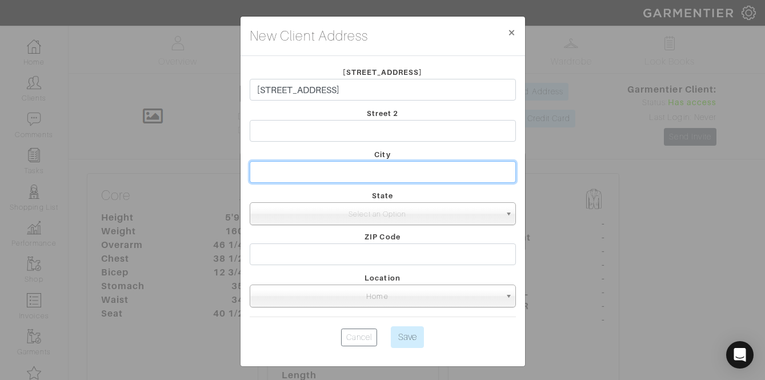
click at [385, 169] on input "text" at bounding box center [383, 172] width 266 height 22
type input "S"
type input "Sandy Springs"
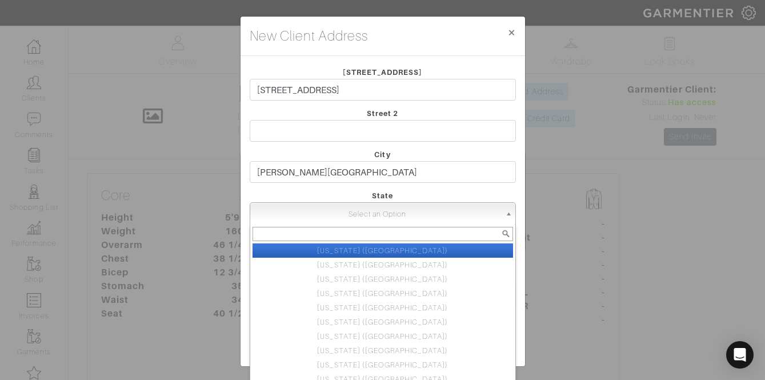
click at [284, 207] on span "Select an Option" at bounding box center [378, 214] width 246 height 23
type input "ge"
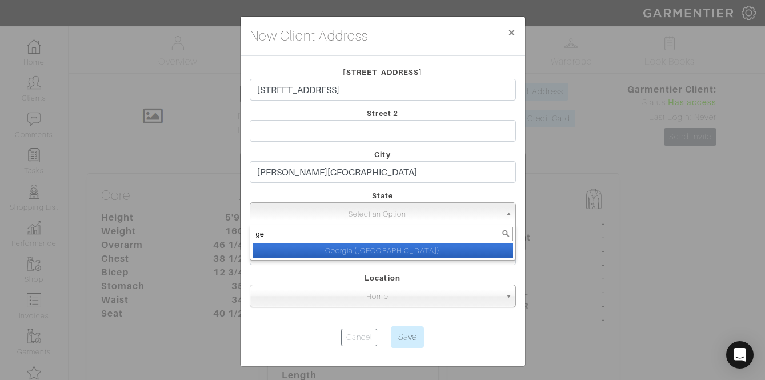
select select "16"
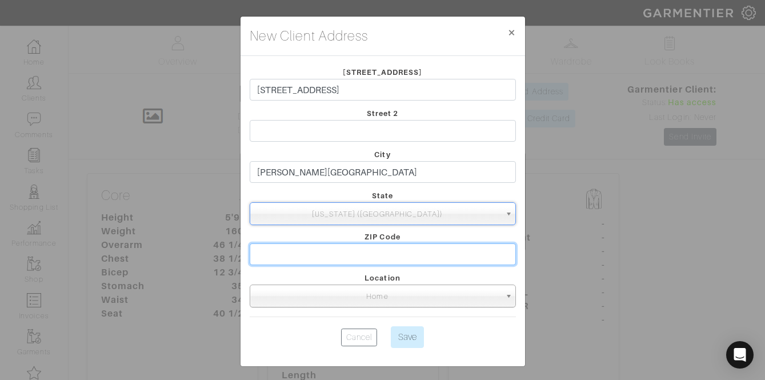
click at [338, 256] on input "text" at bounding box center [383, 254] width 266 height 22
type input "30327"
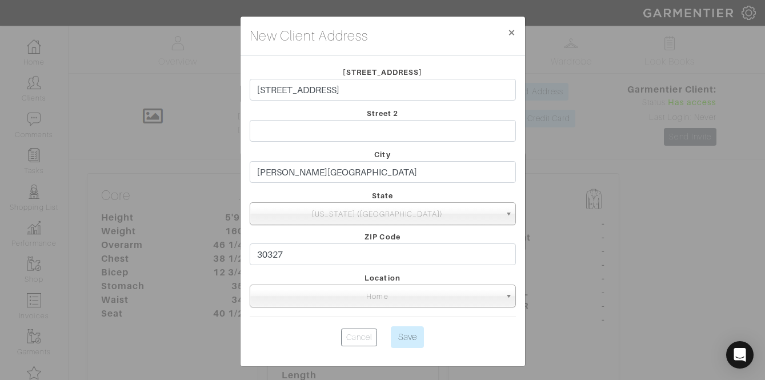
click at [445, 335] on center "Cancel Save" at bounding box center [383, 337] width 266 height 22
click at [412, 335] on input "Save" at bounding box center [407, 337] width 33 height 22
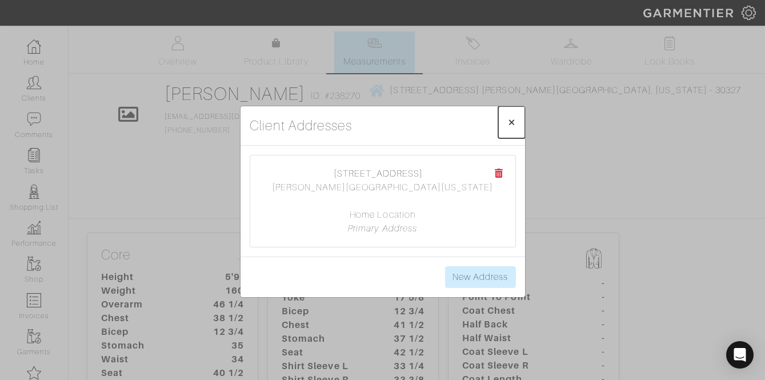
click at [515, 117] on span "×" at bounding box center [512, 121] width 9 height 15
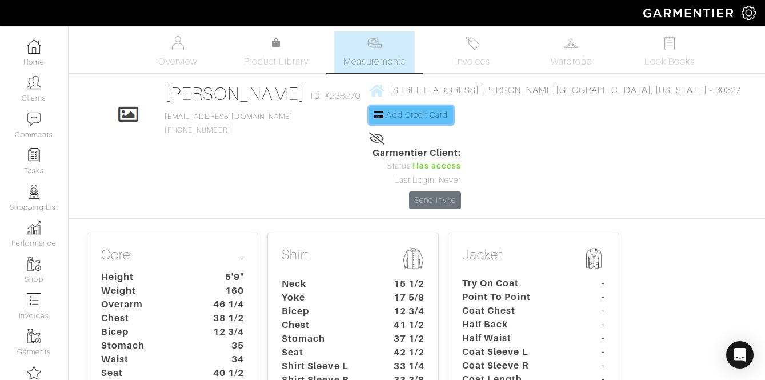
click at [408, 115] on span "Add Credit Card" at bounding box center [417, 114] width 62 height 9
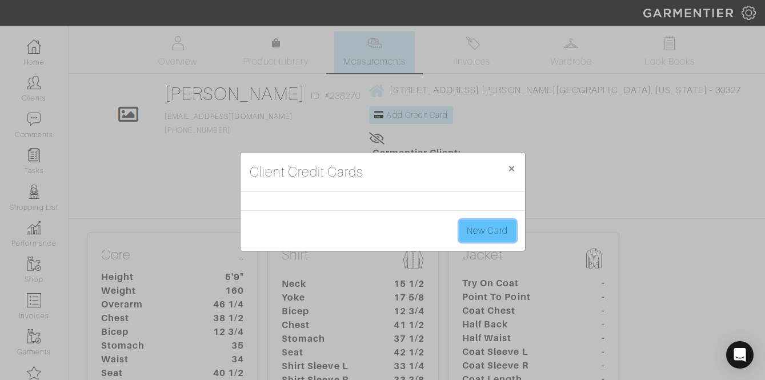
click at [477, 233] on link "New Card" at bounding box center [488, 231] width 56 height 22
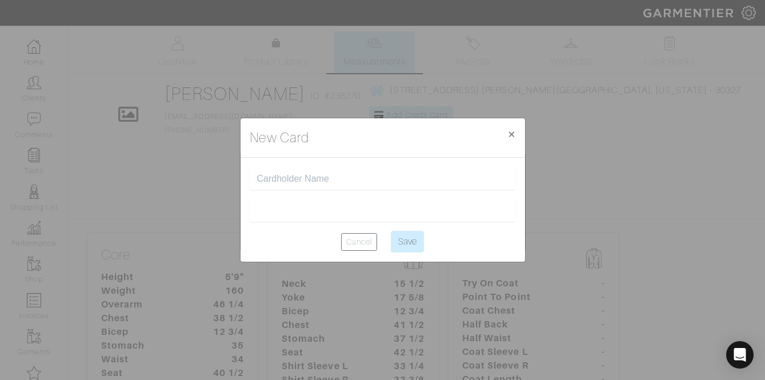
click at [333, 177] on input "text" at bounding box center [382, 178] width 251 height 11
click at [329, 141] on div "New Card × Close" at bounding box center [383, 137] width 285 height 39
click at [305, 169] on div at bounding box center [383, 178] width 266 height 23
click at [291, 178] on input "text" at bounding box center [382, 178] width 251 height 11
type input "Steven James Getty"
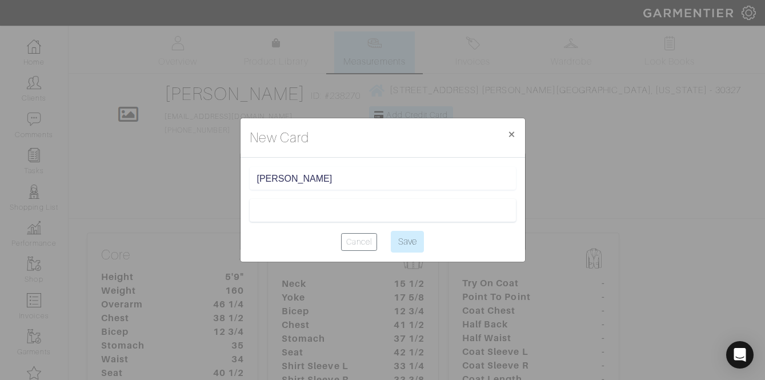
click at [365, 129] on div "New Card × Close" at bounding box center [383, 137] width 285 height 39
click at [404, 240] on input "Save" at bounding box center [407, 242] width 33 height 22
type input "Saving..."
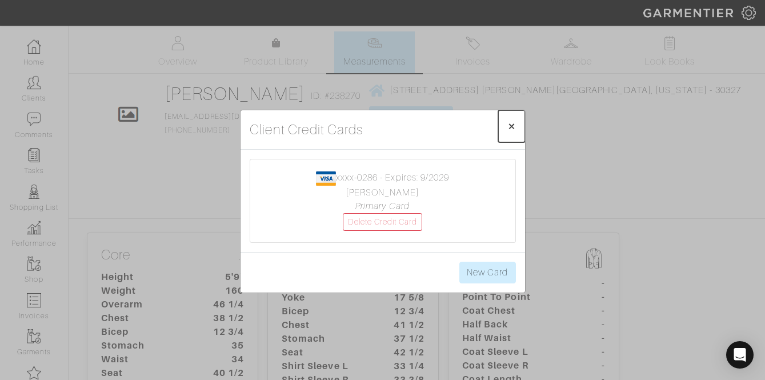
click at [514, 128] on span "×" at bounding box center [512, 125] width 9 height 15
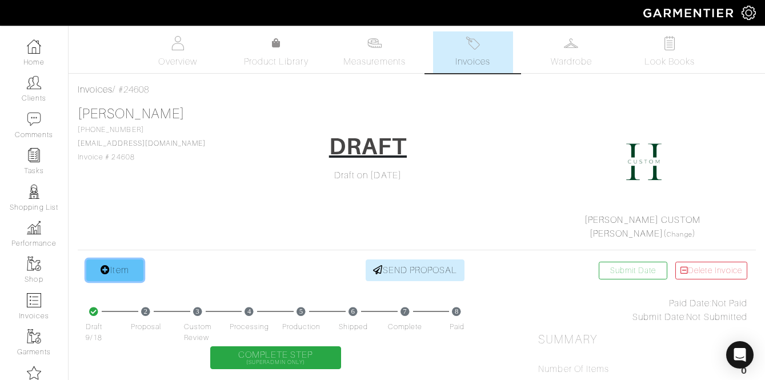
click at [119, 274] on link "Item" at bounding box center [114, 270] width 57 height 22
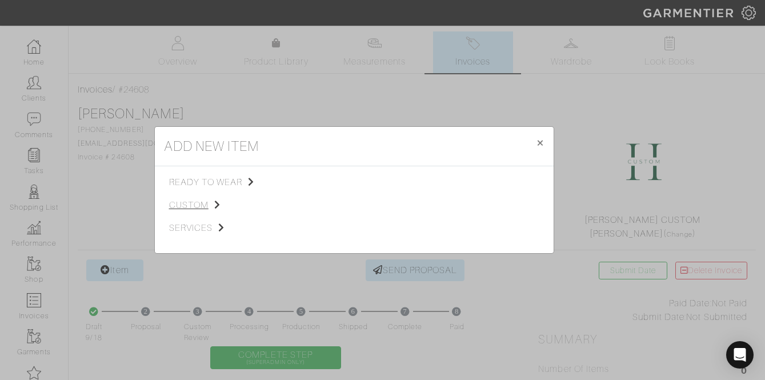
click at [189, 207] on span "custom" at bounding box center [226, 205] width 115 height 14
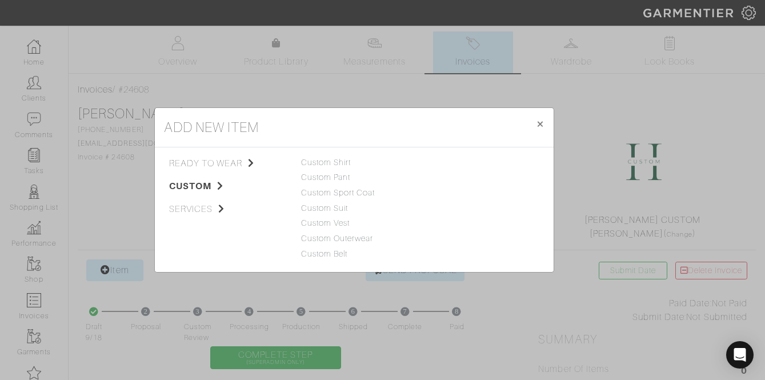
click at [314, 157] on div "Custom Shirt" at bounding box center [354, 163] width 106 height 13
click at [319, 161] on link "Custom Shirt" at bounding box center [326, 162] width 50 height 9
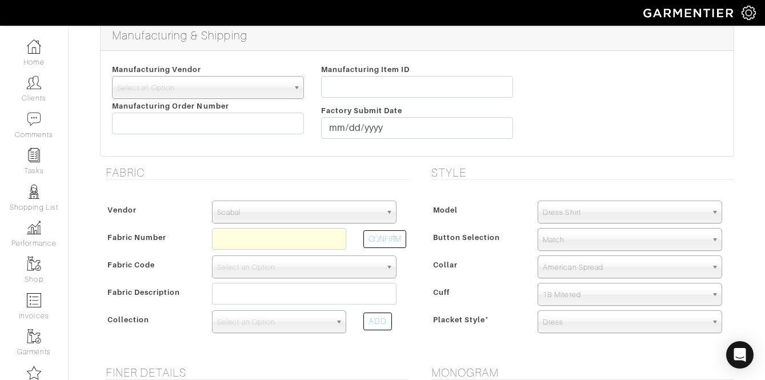
scroll to position [145, 0]
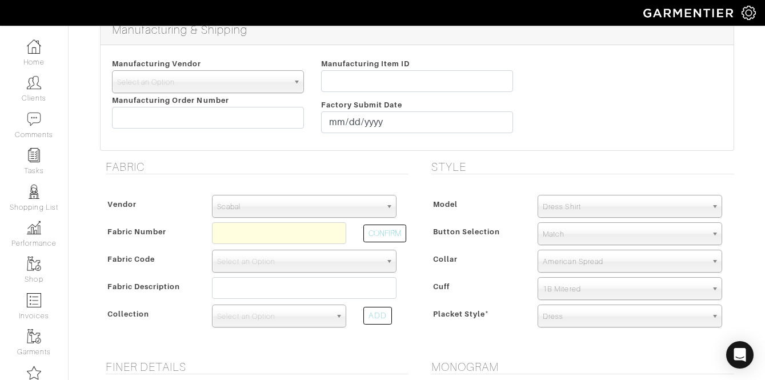
click at [289, 210] on span "Scabal" at bounding box center [299, 206] width 164 height 23
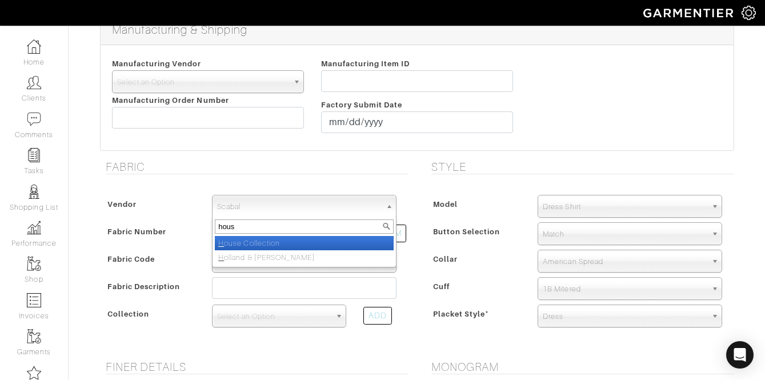
type input "house"
select select "75"
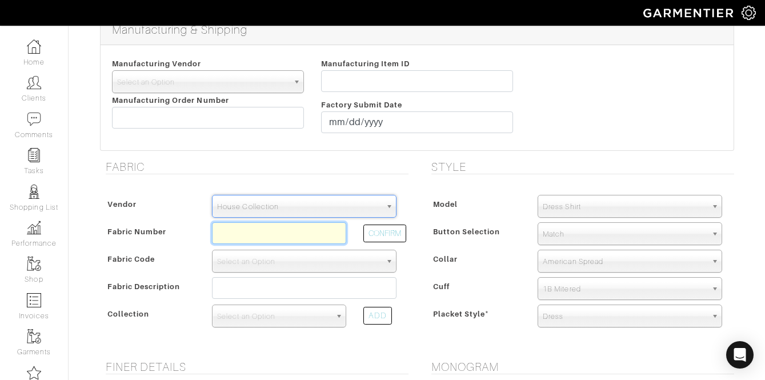
click at [264, 234] on input "text" at bounding box center [279, 233] width 134 height 22
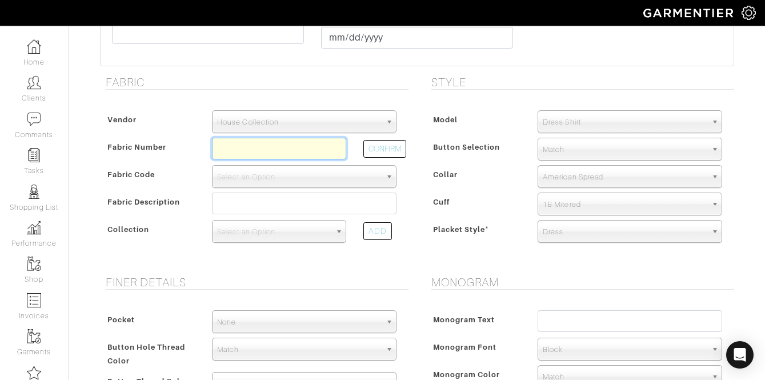
scroll to position [230, 0]
click at [458, 166] on div "Collar American Spread British Spread Fashion Spread Button Down Hidden Button …" at bounding box center [580, 176] width 303 height 23
click at [249, 149] on input "text" at bounding box center [279, 148] width 134 height 22
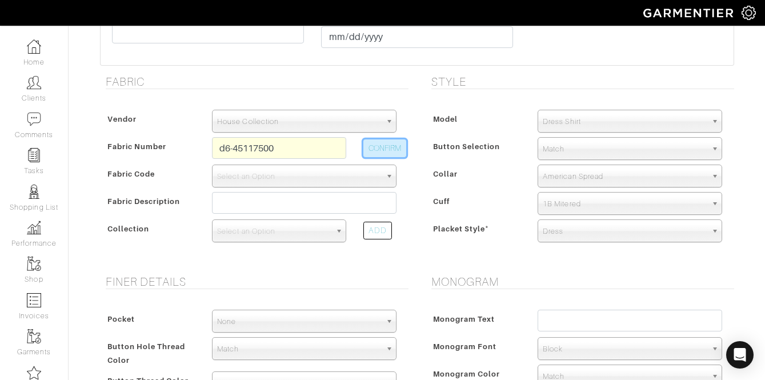
click at [401, 142] on button "CONFIRM" at bounding box center [384, 148] width 43 height 18
type input "D6-45117500"
select select "876"
type input "Blue Dobby"
select select
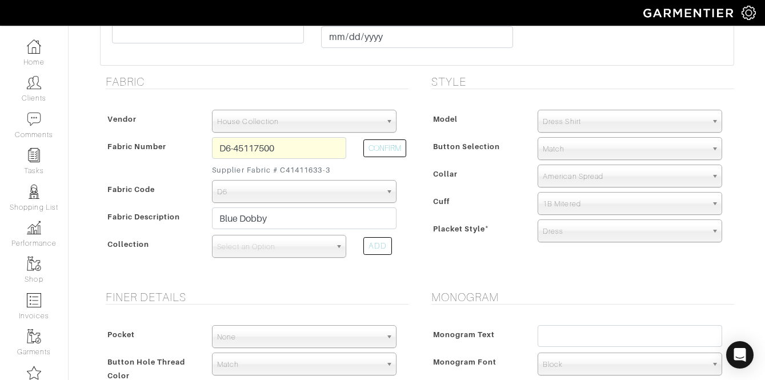
scroll to position [344, 0]
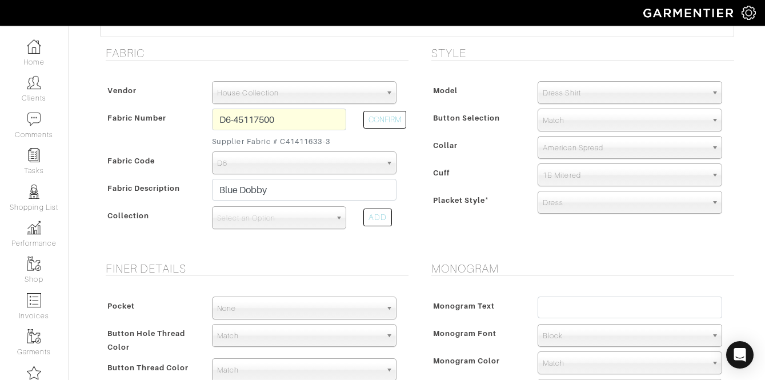
click at [287, 229] on div "Select an Option" at bounding box center [279, 217] width 134 height 23
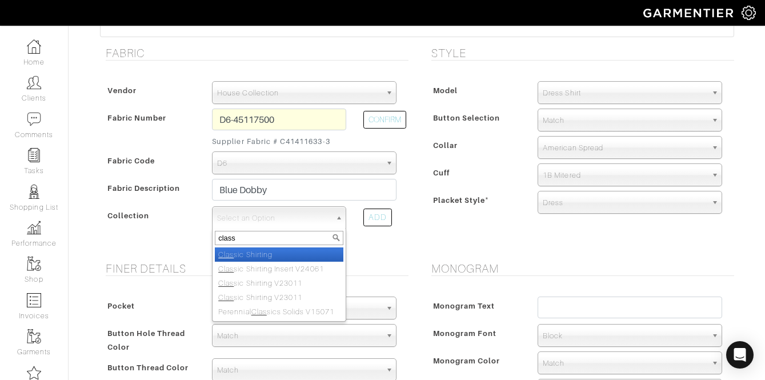
type input "classi"
select select "605"
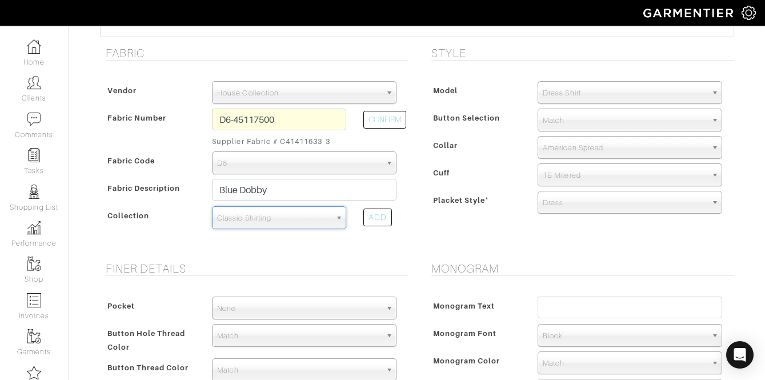
type input "270.00"
click at [517, 139] on div "Collar" at bounding box center [479, 148] width 101 height 21
drag, startPoint x: 563, startPoint y: 115, endPoint x: 561, endPoint y: 106, distance: 8.9
click at [563, 110] on span "Match" at bounding box center [625, 120] width 164 height 23
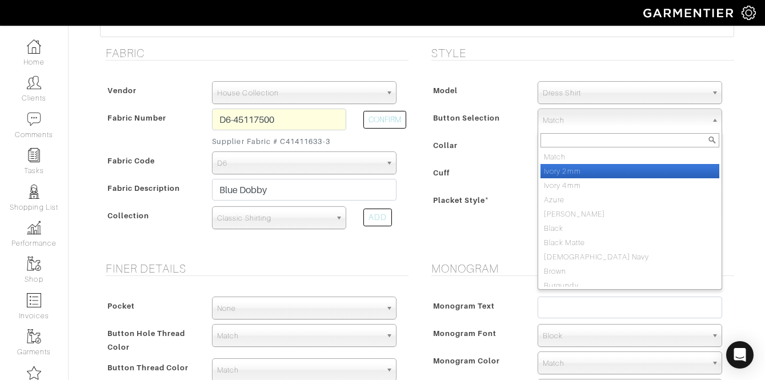
click at [570, 173] on li "Ivory 2mm" at bounding box center [630, 171] width 179 height 14
select select "2"
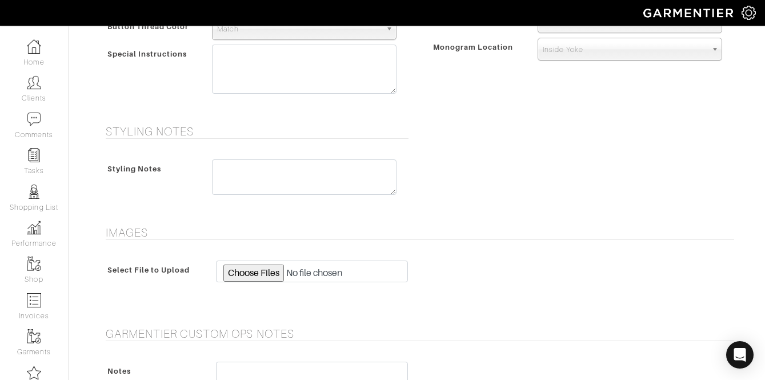
scroll to position [678, 0]
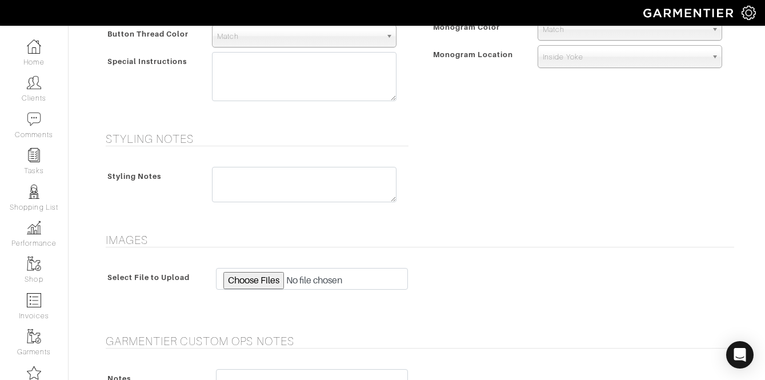
click at [299, 102] on div at bounding box center [304, 79] width 202 height 55
click at [290, 92] on textarea at bounding box center [304, 76] width 185 height 49
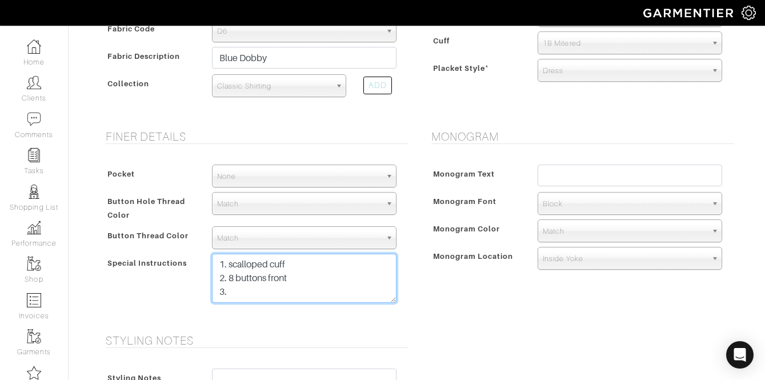
scroll to position [477, 0]
type textarea "1. scalloped cuff 2. 8 buttons front 3."
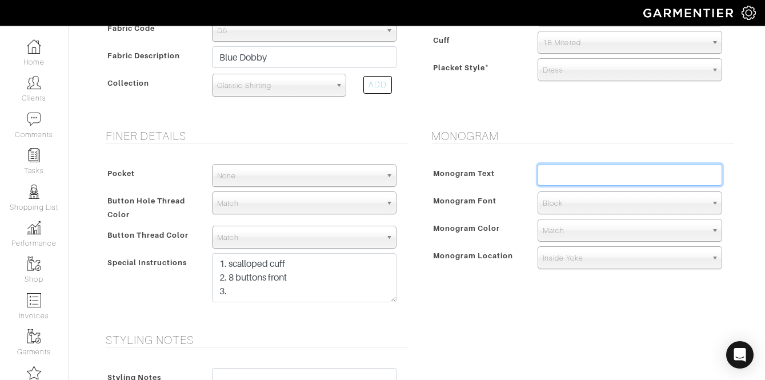
click at [560, 164] on input "text" at bounding box center [630, 175] width 185 height 22
type input "SG"
click at [571, 138] on h5 "Monogram" at bounding box center [583, 136] width 303 height 14
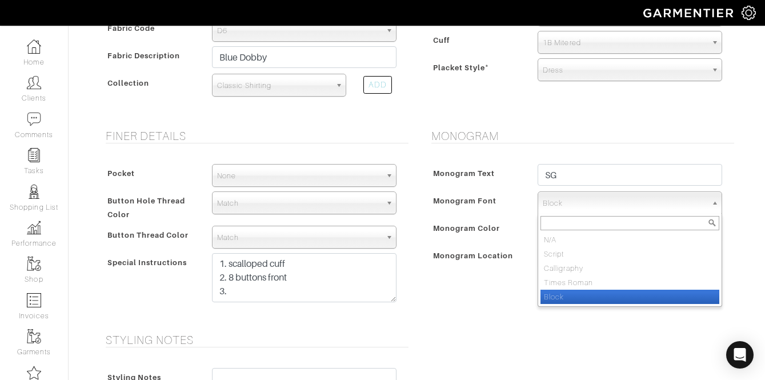
click at [553, 209] on span "Block" at bounding box center [625, 203] width 164 height 23
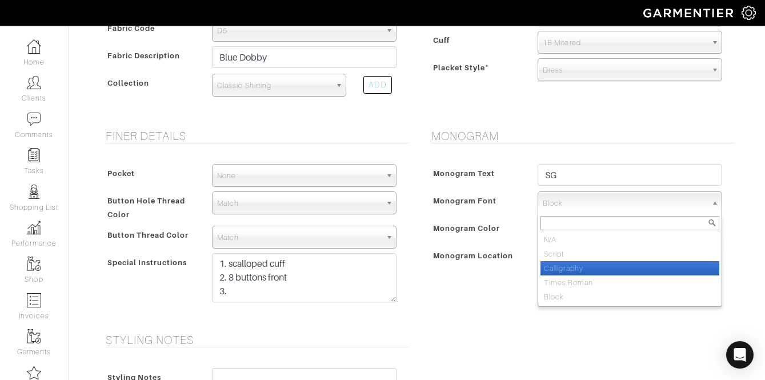
click at [571, 274] on li "Calligraphy" at bounding box center [630, 268] width 179 height 14
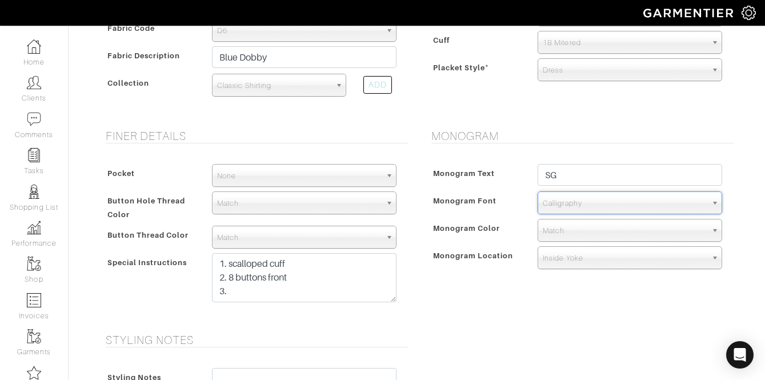
scroll to position [483, 0]
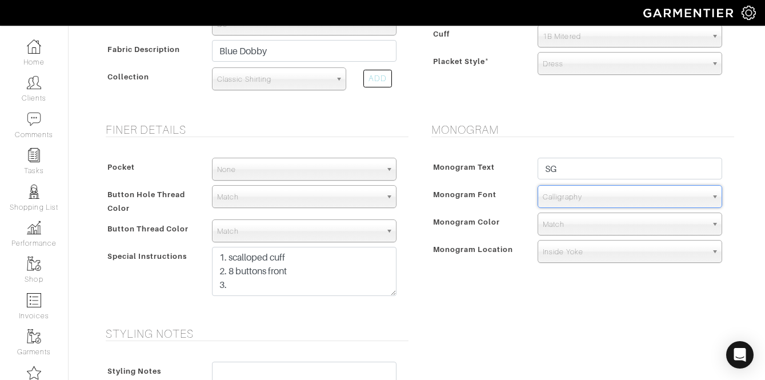
click at [572, 197] on span "Calligraphy" at bounding box center [625, 197] width 164 height 23
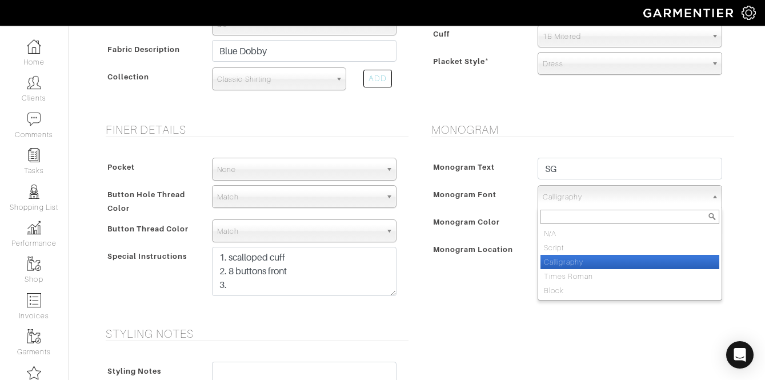
click at [573, 272] on li "Times Roman" at bounding box center [630, 276] width 179 height 14
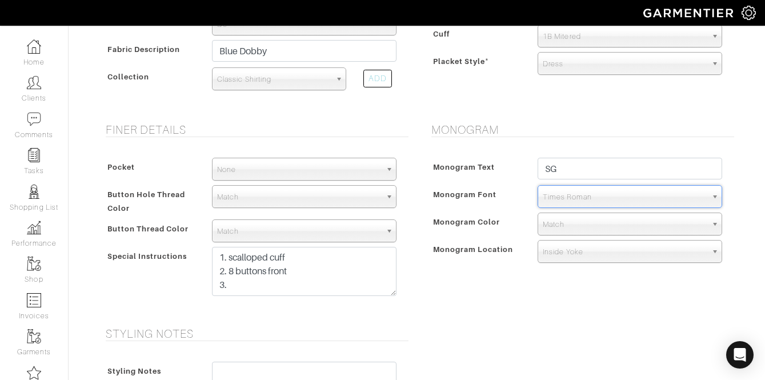
click at [581, 188] on span "Times Roman" at bounding box center [625, 197] width 164 height 23
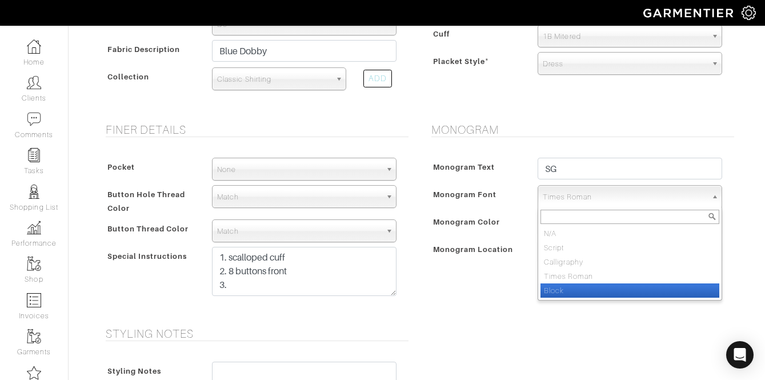
click at [562, 292] on li "Block" at bounding box center [630, 290] width 179 height 14
select select "Block"
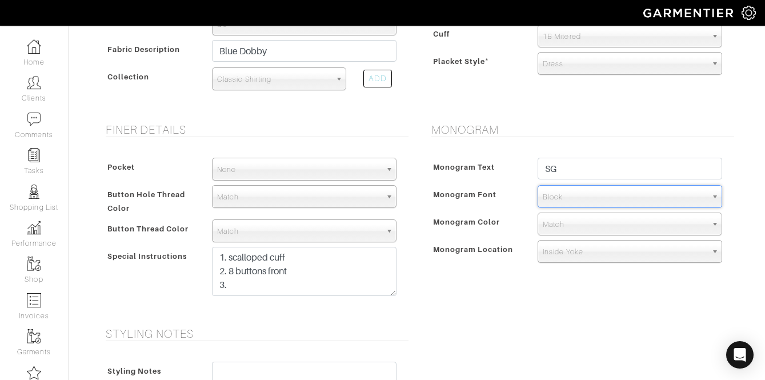
click at [523, 258] on div "Monogram Location" at bounding box center [479, 252] width 101 height 21
click at [570, 227] on span "Match" at bounding box center [625, 224] width 164 height 23
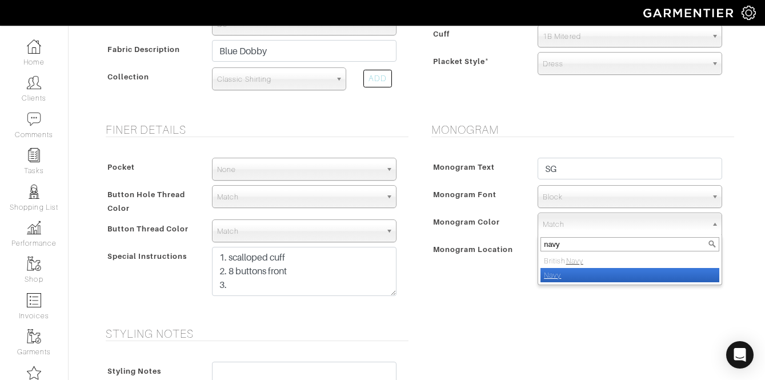
type input "navy"
click at [561, 276] on em "Navy" at bounding box center [552, 275] width 17 height 9
select select "8"
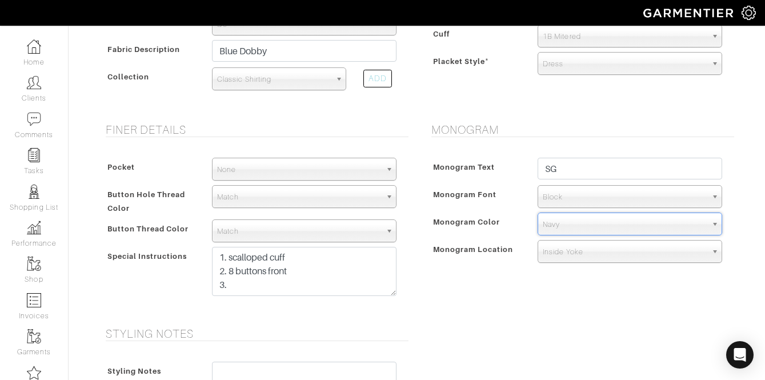
click at [498, 270] on div "Monogram Text SG Monogram Font N/A Script Calligraphy Times Roman Block Block N…" at bounding box center [580, 212] width 309 height 133
click at [549, 256] on span "Inside Yoke" at bounding box center [625, 252] width 164 height 23
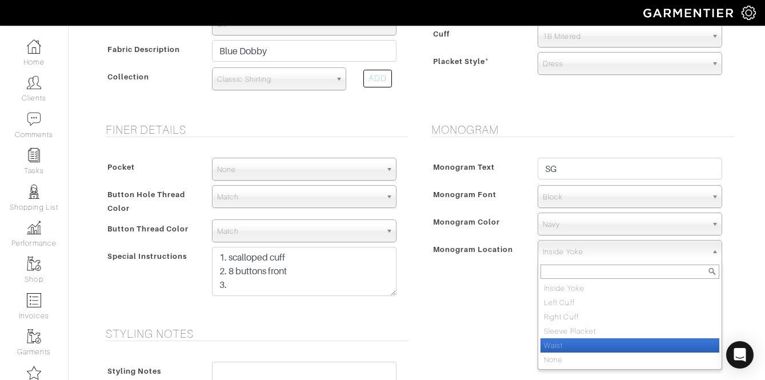
click at [580, 349] on li "Waist" at bounding box center [630, 345] width 179 height 14
select select "Waist"
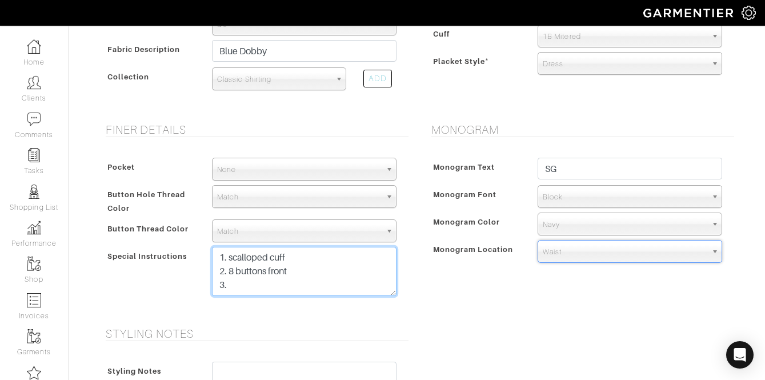
click at [370, 292] on textarea "1. scalloped cuff 2. 8 buttons front 3." at bounding box center [304, 271] width 185 height 49
type textarea "1. scalloped cuff 2. 8 buttons front 3. monogram color"
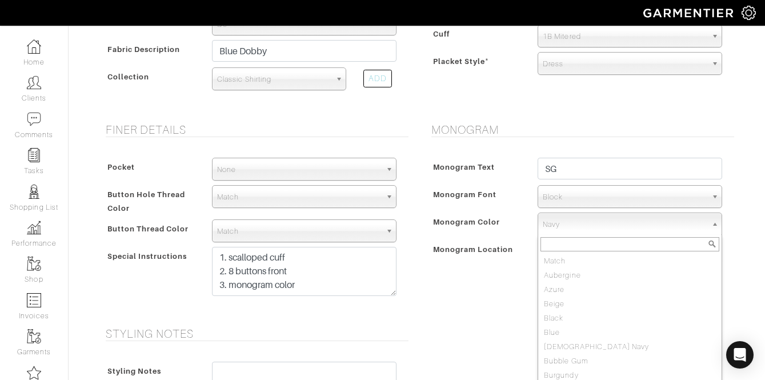
click at [583, 231] on span "Navy" at bounding box center [625, 224] width 164 height 23
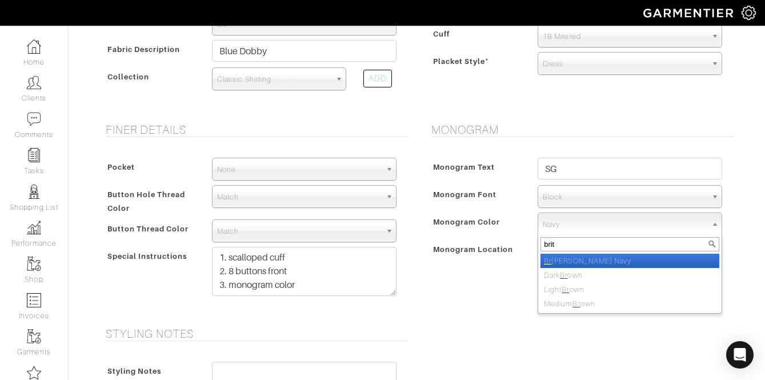
type input "briti"
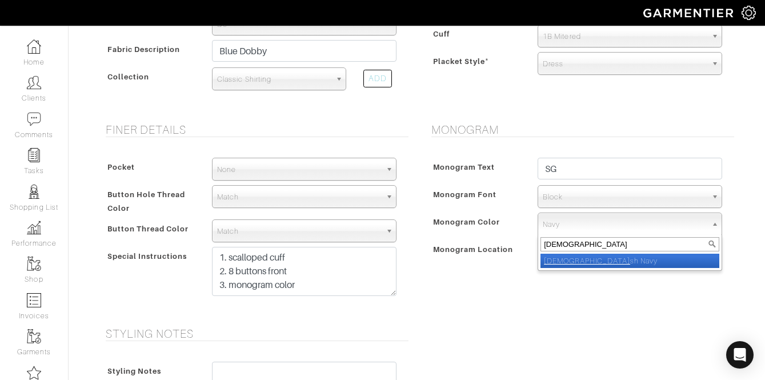
select select "9"
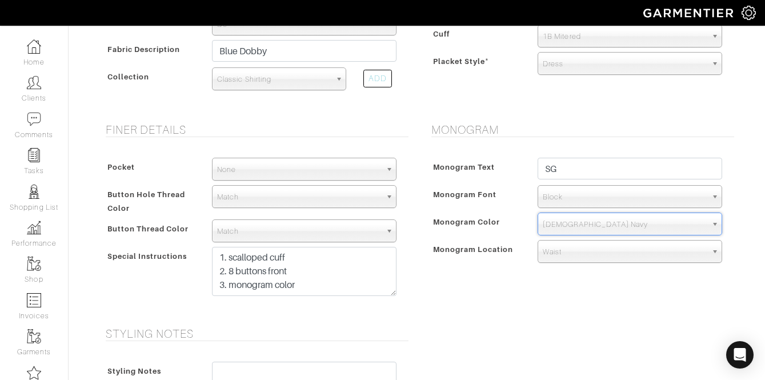
click at [469, 255] on span "Monogram Location" at bounding box center [473, 249] width 81 height 17
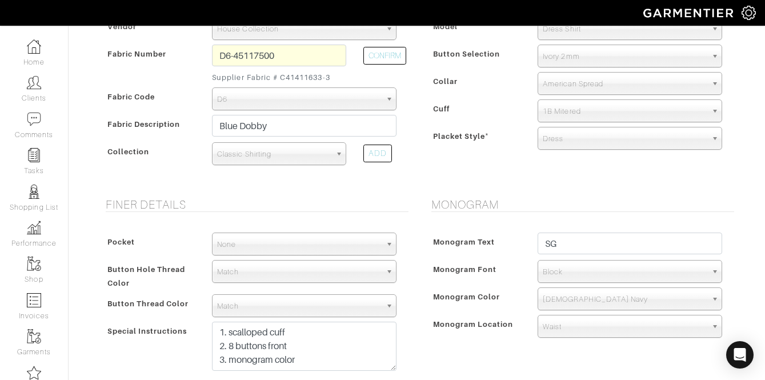
scroll to position [434, 0]
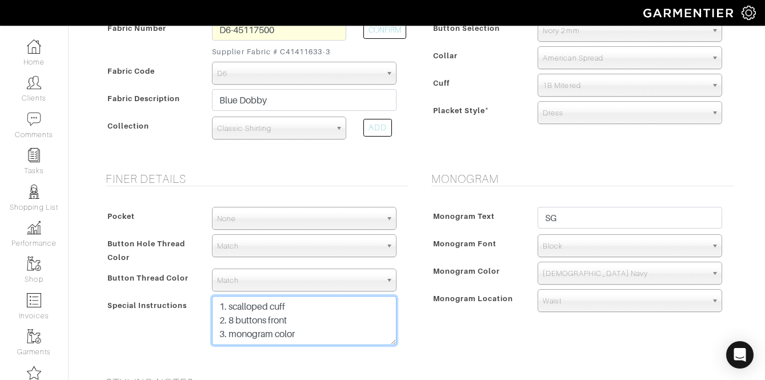
drag, startPoint x: 320, startPoint y: 335, endPoint x: 231, endPoint y: 338, distance: 88.6
click at [231, 338] on textarea "1. scalloped cuff 2. 8 buttons front 3. monogram color" at bounding box center [304, 320] width 185 height 49
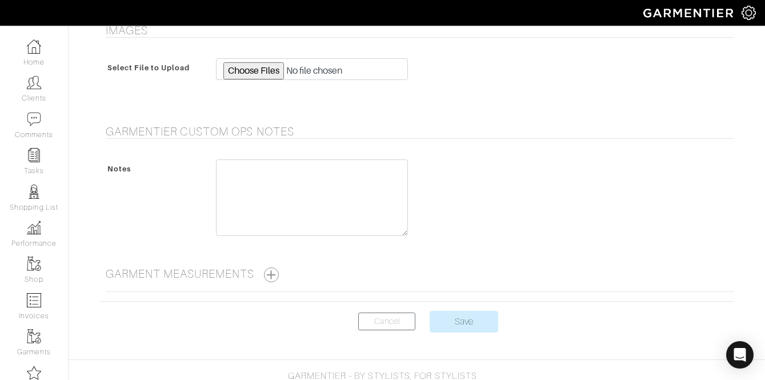
scroll to position [894, 0]
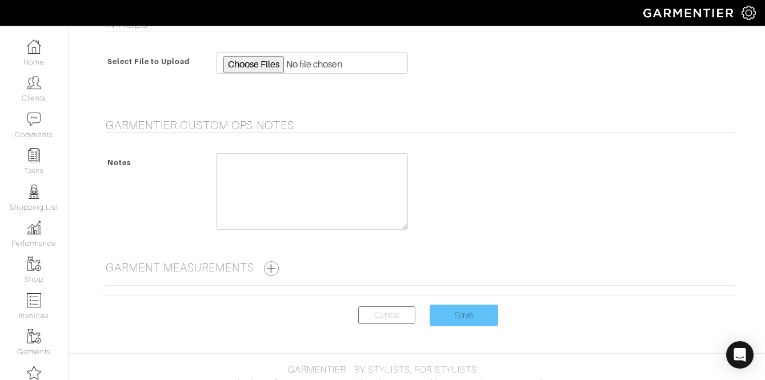
type textarea "1. scalloped cuff 2. 8 buttons front 3. monogram left waist"
click at [450, 313] on input "Save" at bounding box center [464, 316] width 69 height 22
